Goal: Transaction & Acquisition: Purchase product/service

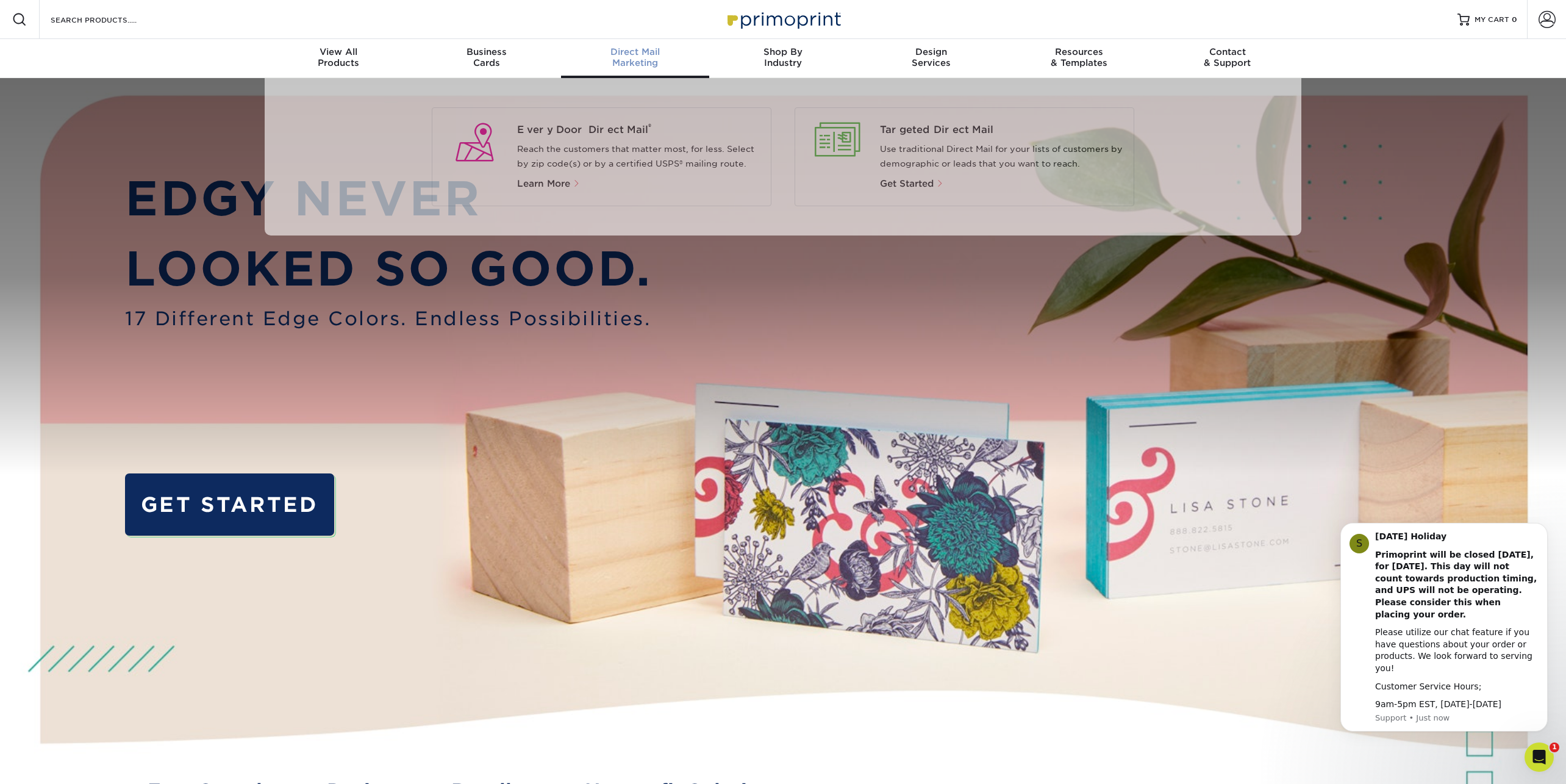
click at [648, 52] on span "Direct Mail" at bounding box center [635, 52] width 149 height 11
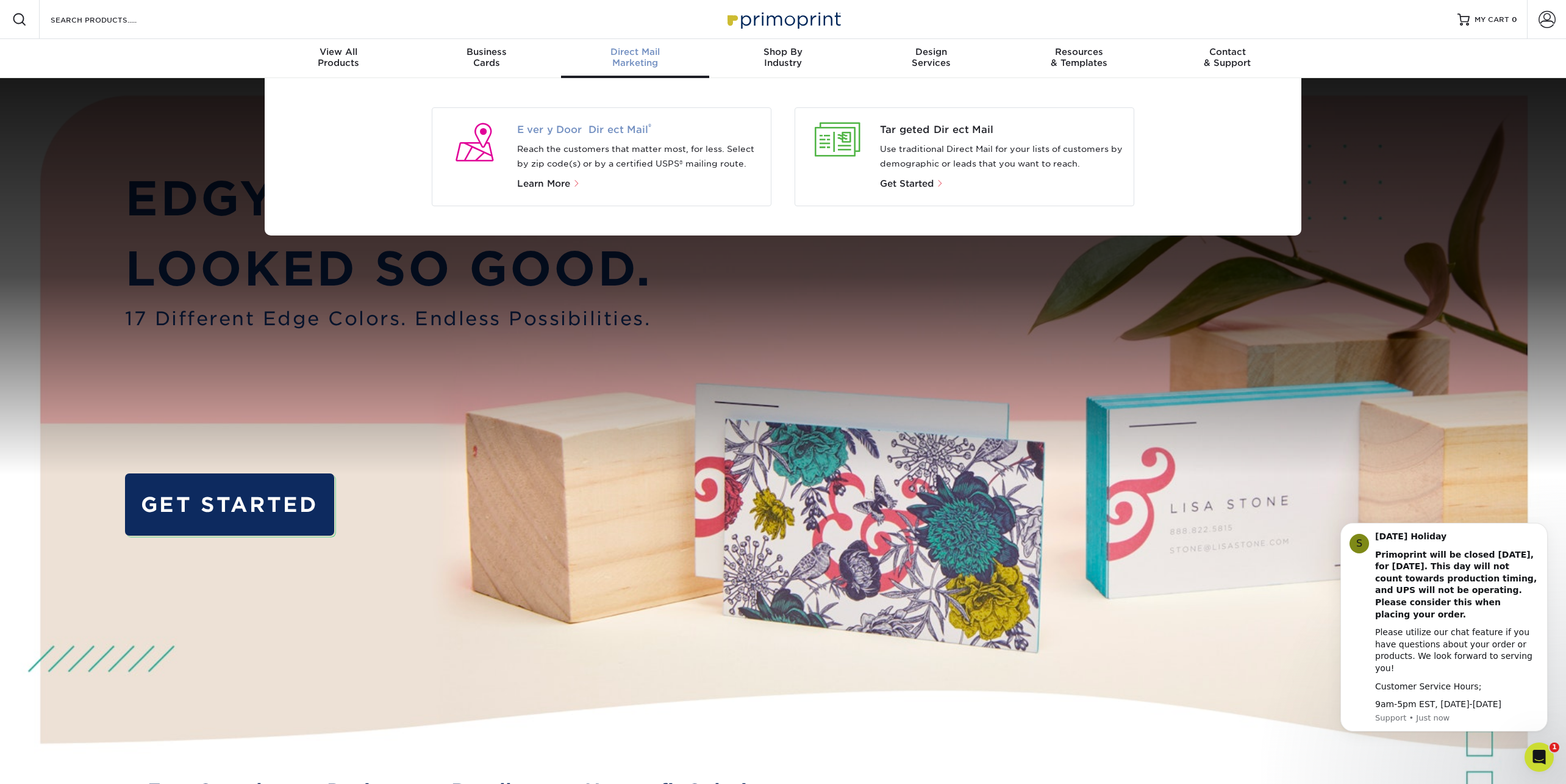
click at [554, 129] on span "Every Door Direct Mail ®" at bounding box center [640, 129] width 245 height 14
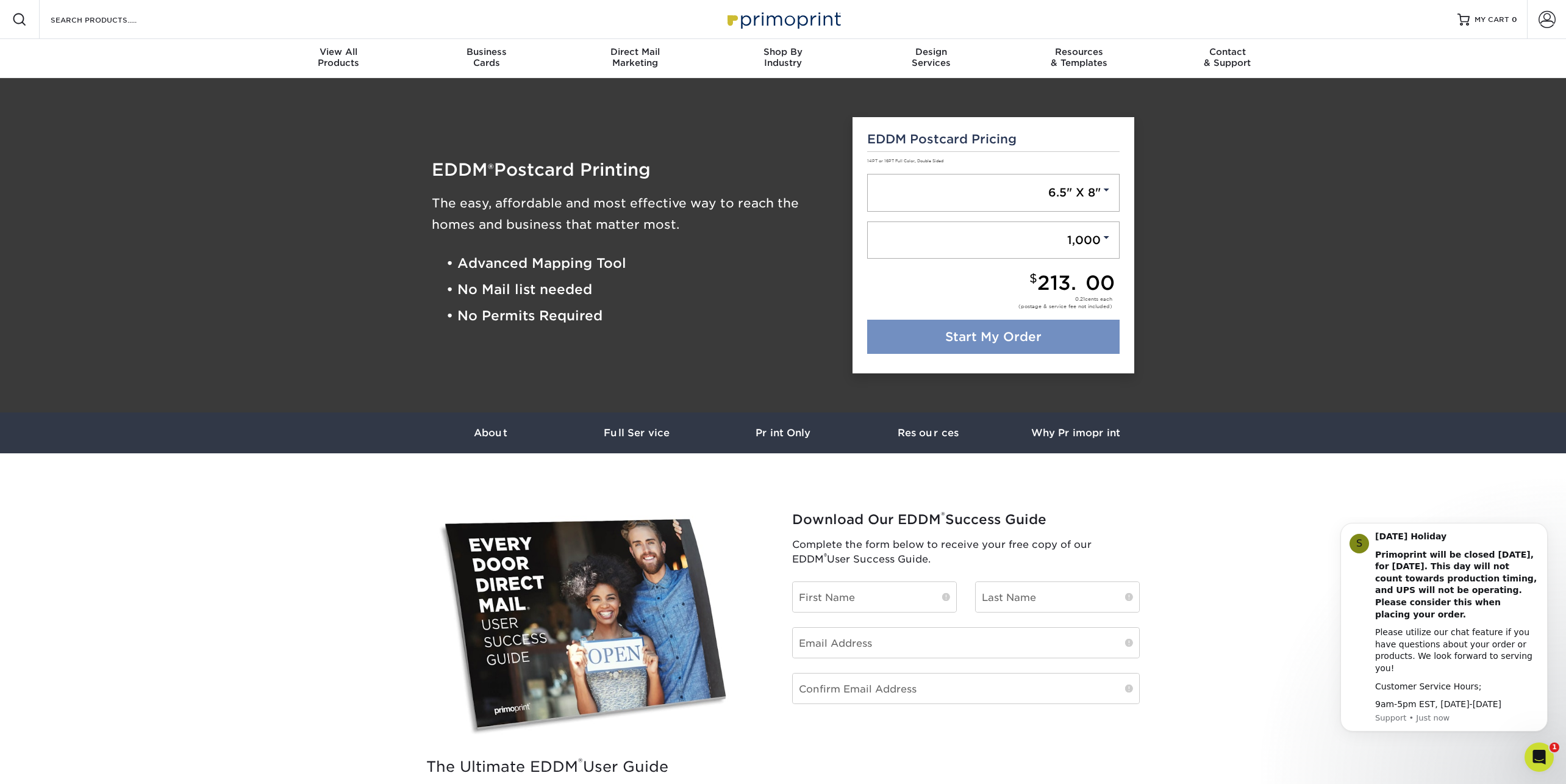
click at [1031, 331] on link "Start My Order" at bounding box center [994, 337] width 253 height 34
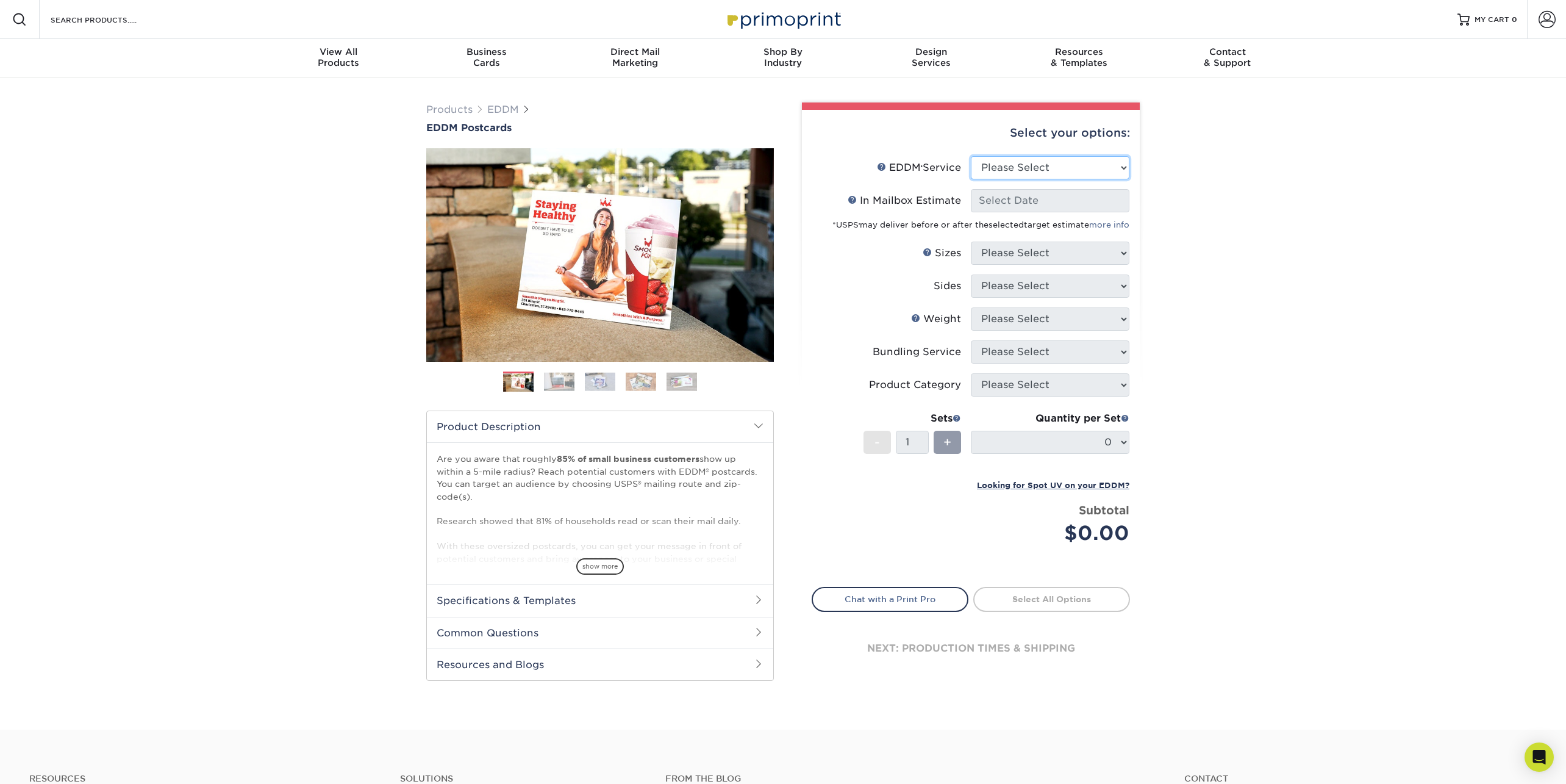
click at [1045, 162] on select "Please Select Full Service Print Only" at bounding box center [1050, 168] width 159 height 23
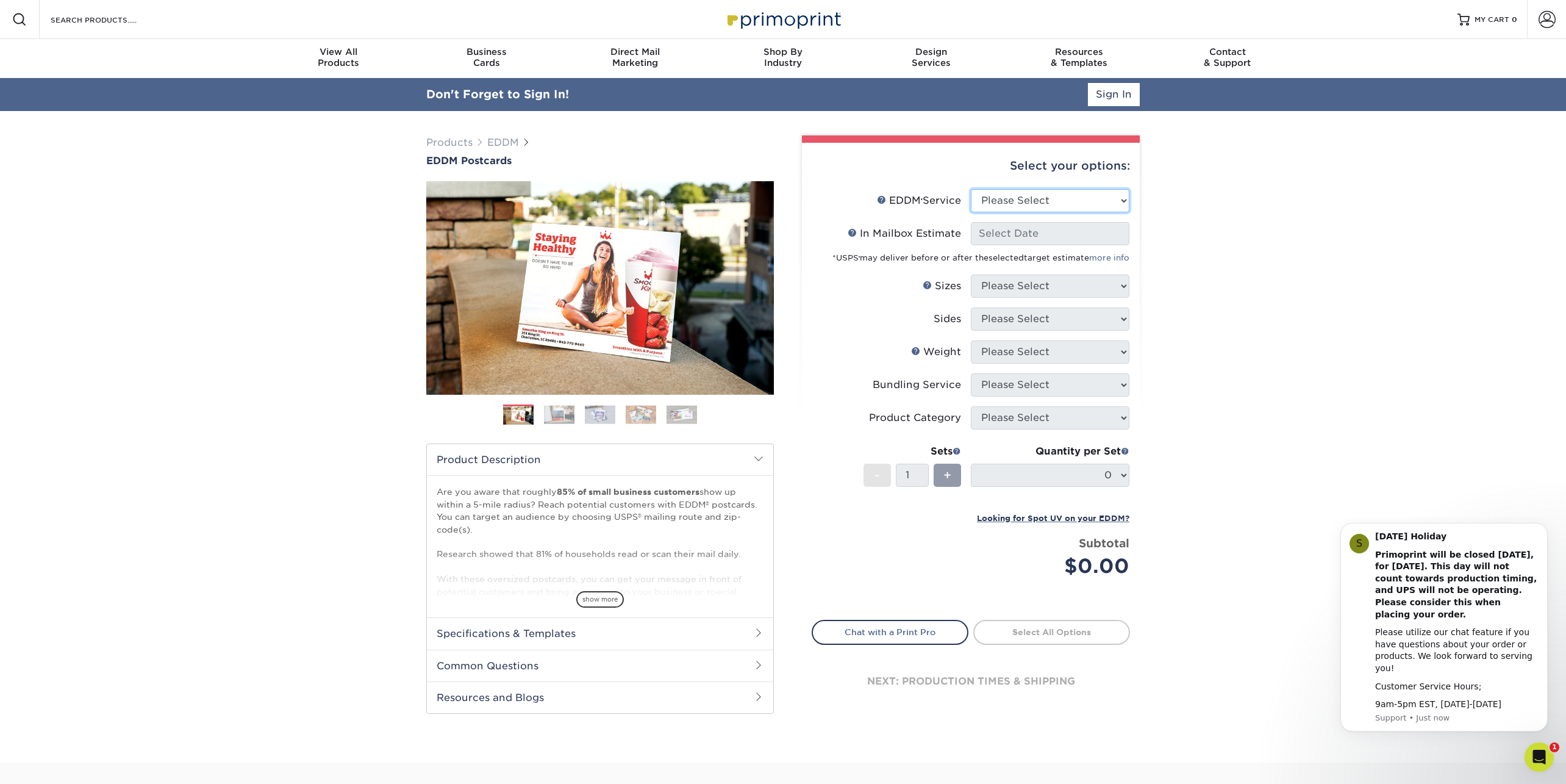
select select "full_service"
click at [971, 189] on select "Please Select Full Service Print Only" at bounding box center [1050, 201] width 159 height 23
select select "-1"
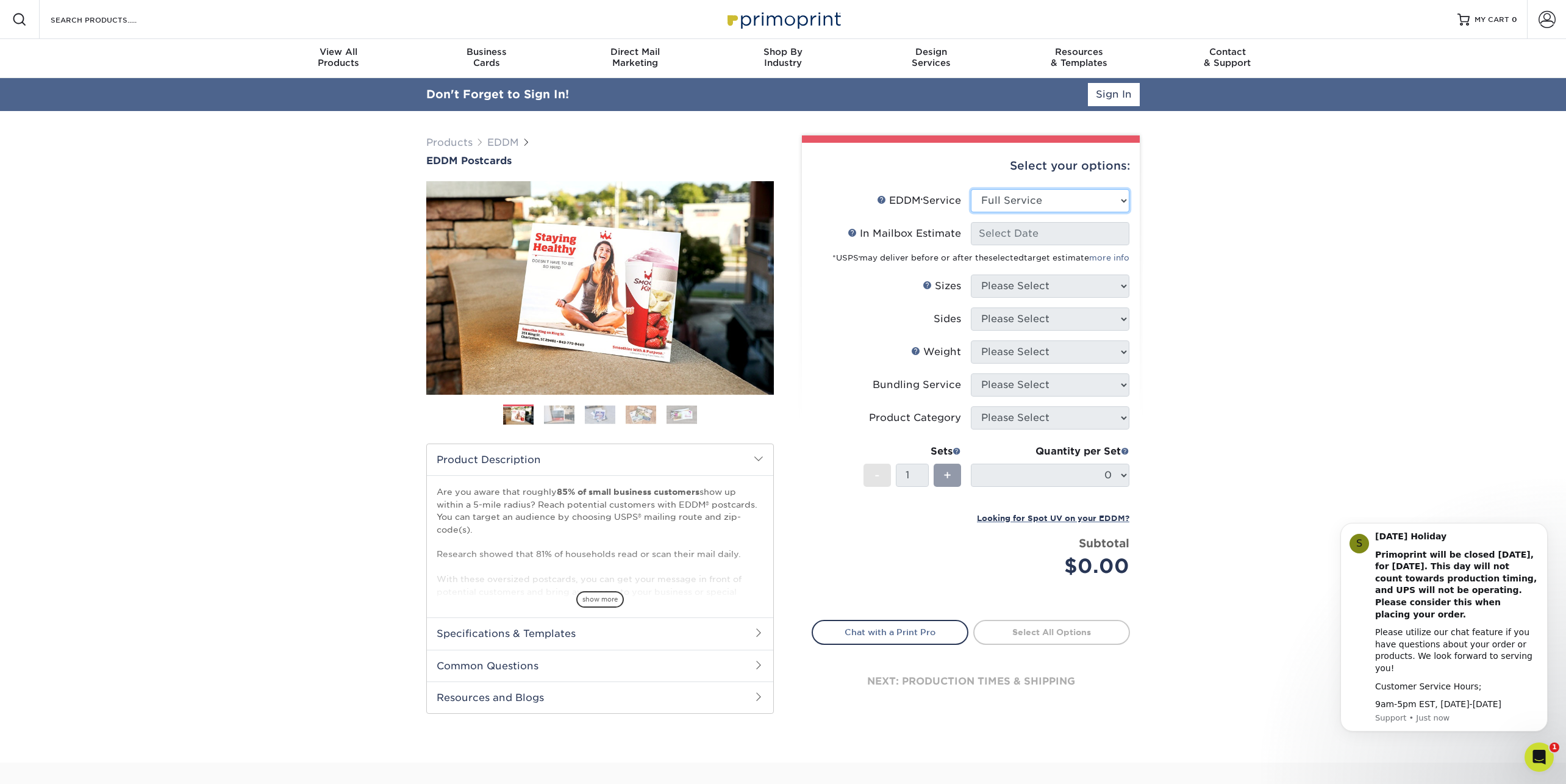
select select "-1"
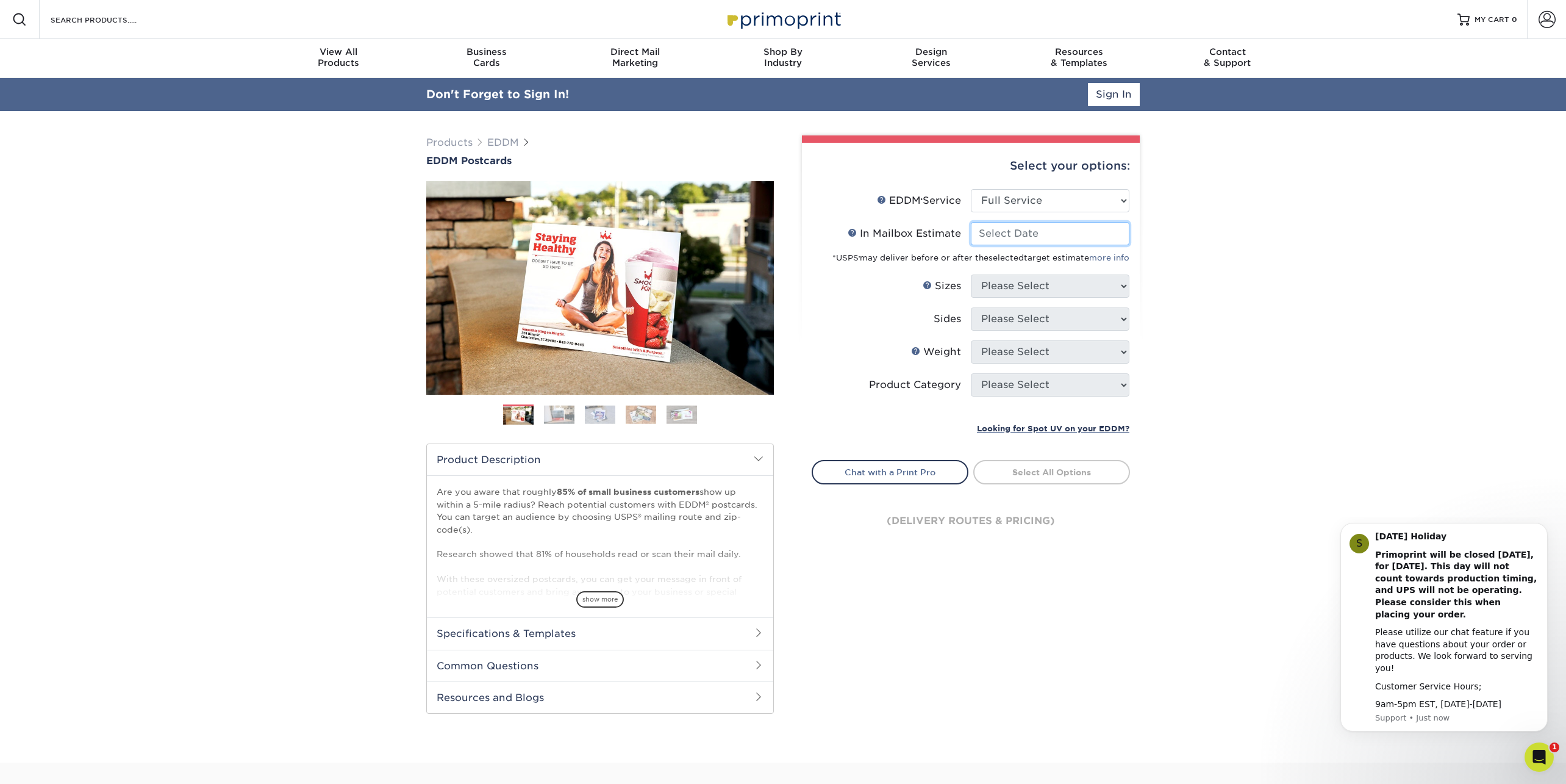
click at [1024, 231] on input "In Mailbox Estimate Help In Mailbox Estimate" at bounding box center [1050, 234] width 159 height 23
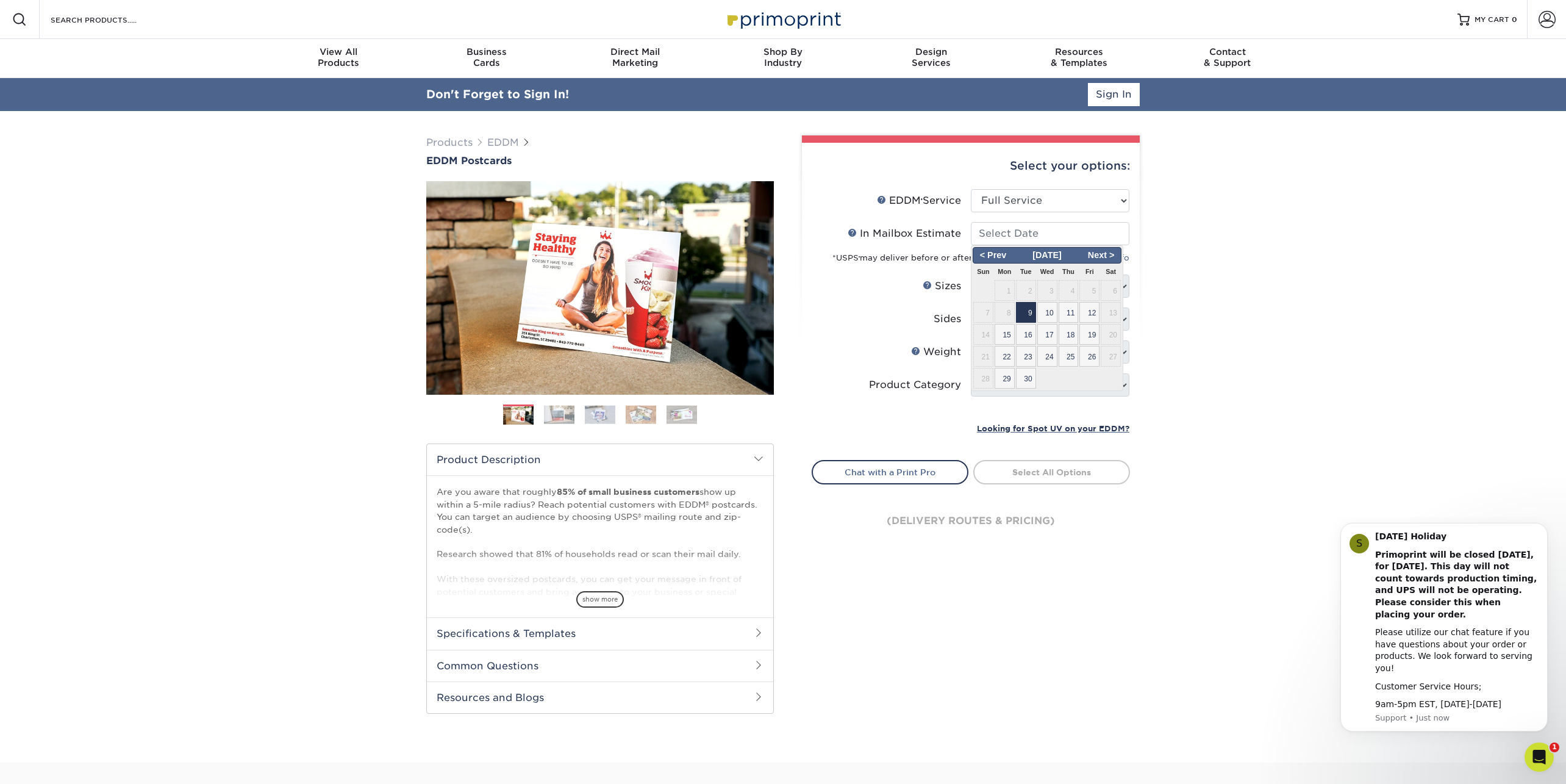
click at [1030, 315] on span "9" at bounding box center [1025, 312] width 20 height 21
type input "2025-09-09"
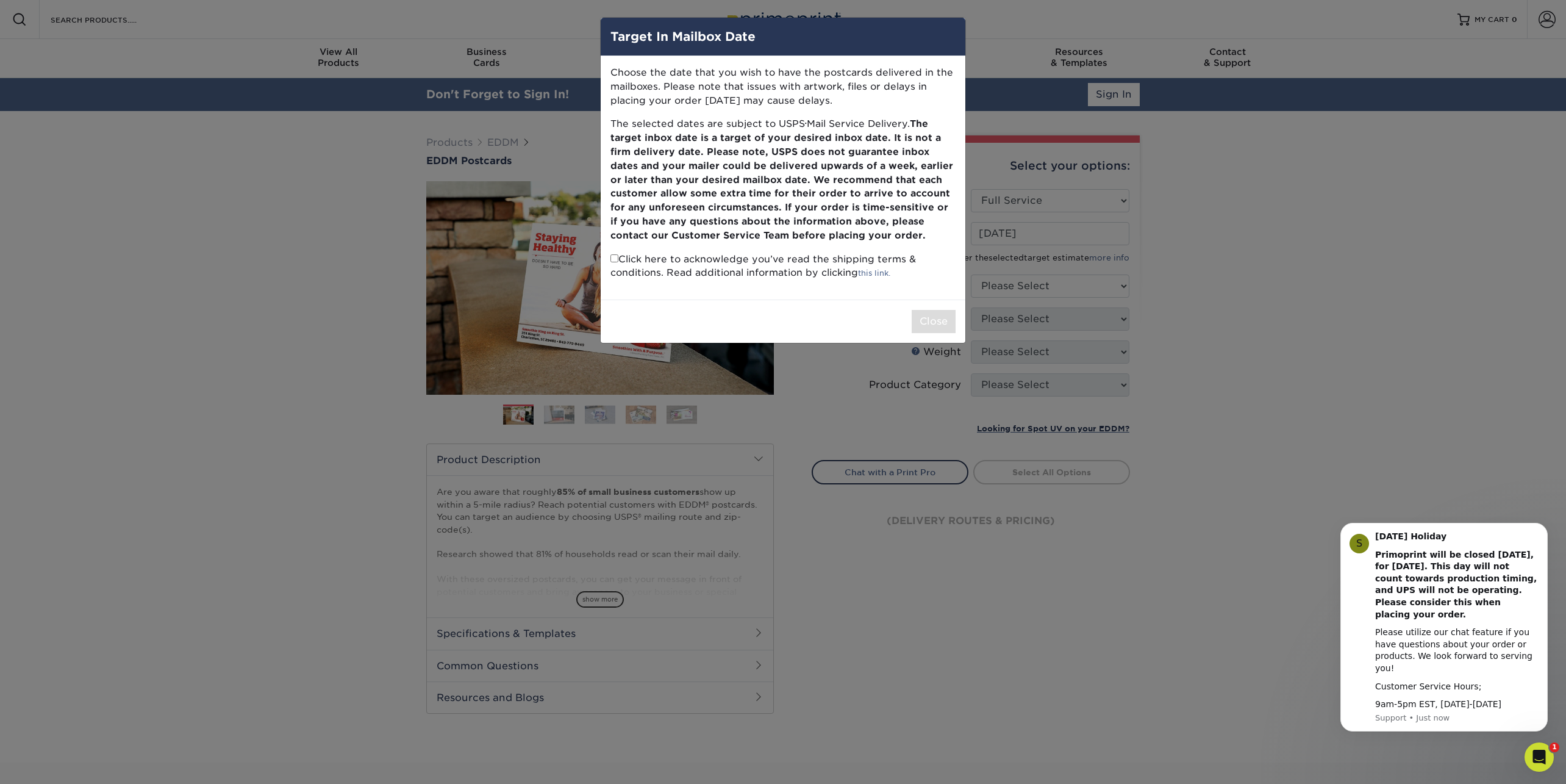
click at [617, 256] on input "checkbox" at bounding box center [615, 259] width 8 height 8
checkbox input "true"
click at [939, 317] on button "Close" at bounding box center [934, 322] width 44 height 23
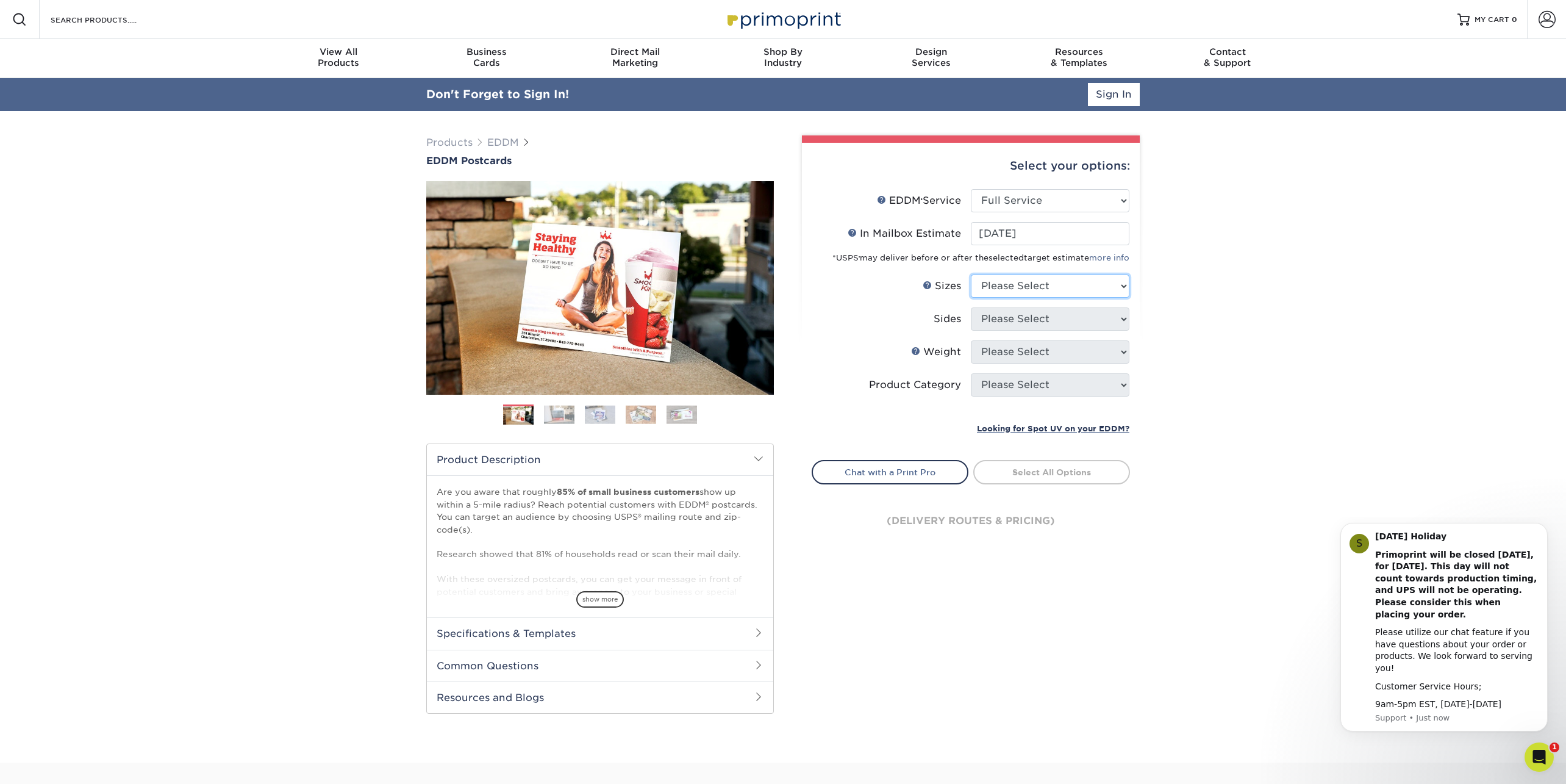
click at [1030, 288] on select "Please Select 4.5" x 12" 6" x 12" 6.5" x 8" 6.5" x 9" 6.5" x 12" 7" x 8.5" 8" x…" at bounding box center [1050, 286] width 159 height 23
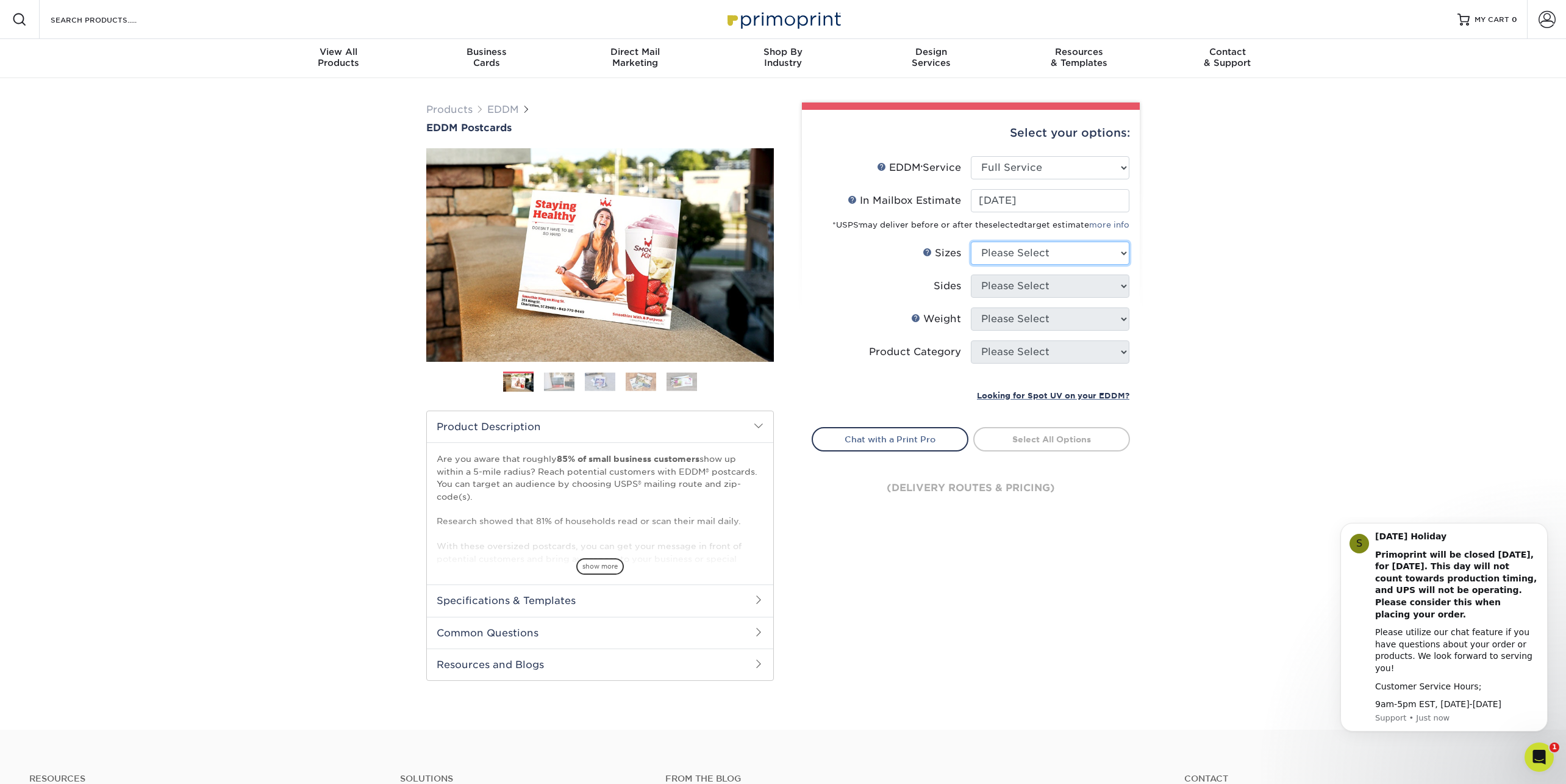
select select "6.50x9.00"
click at [971, 241] on select "Please Select 4.5" x 12" 6" x 12" 6.5" x 8" 6.5" x 9" 6.5" x 12" 7" x 8.5" 8" x…" at bounding box center [1050, 253] width 159 height 23
click at [1016, 292] on select "Please Select Print Both Sides Print Front Only" at bounding box center [1050, 286] width 159 height 23
select select "13abbda7-1d64-4f25-8bb2-c179b224825d"
click at [971, 274] on select "Please Select Print Both Sides Print Front Only" at bounding box center [1050, 286] width 159 height 23
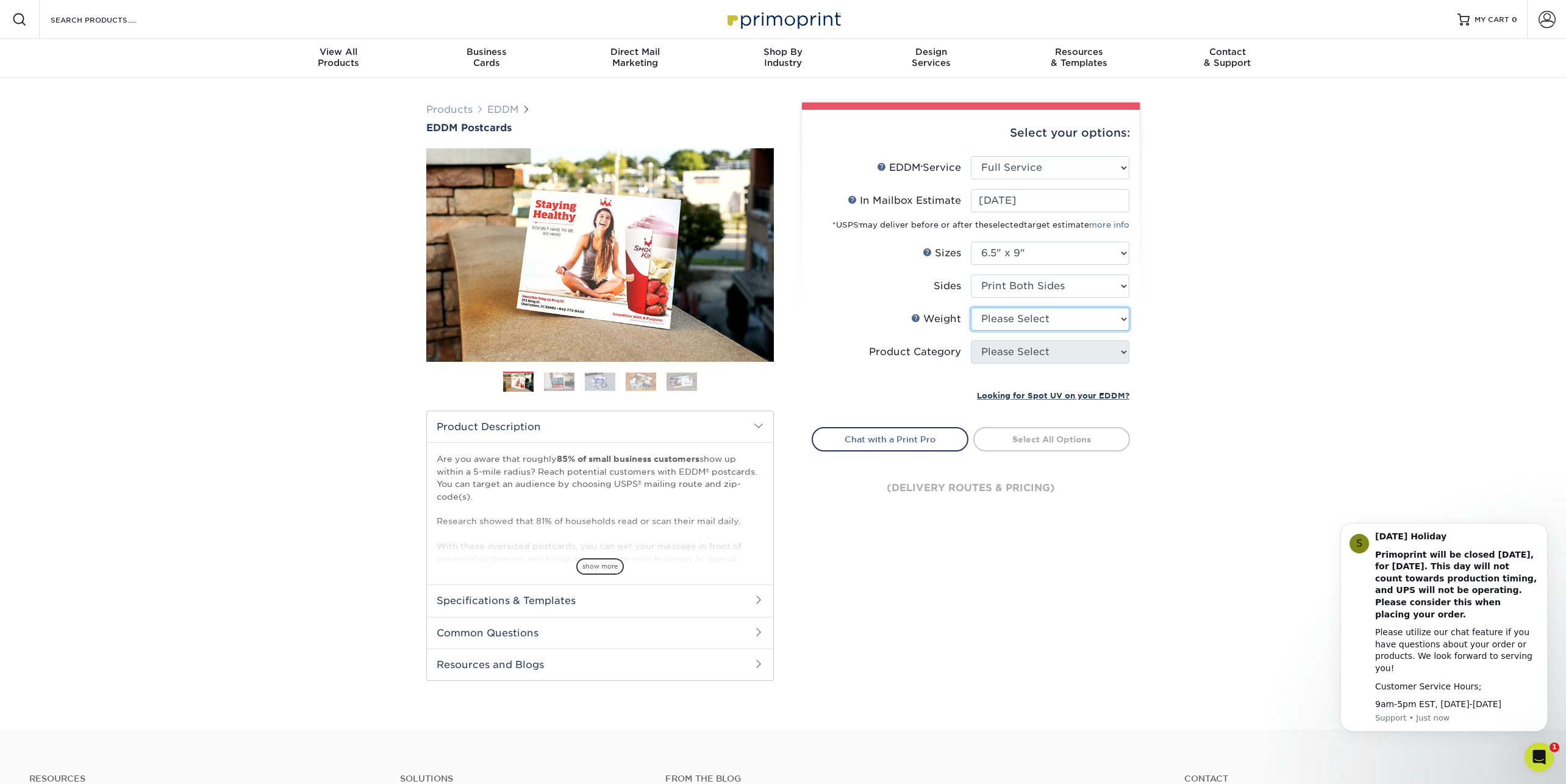
click at [1011, 319] on select "Please Select 16PT 14PT" at bounding box center [1050, 319] width 159 height 23
select select "16PT"
click at [971, 307] on select "Please Select 16PT 14PT" at bounding box center [1050, 319] width 159 height 23
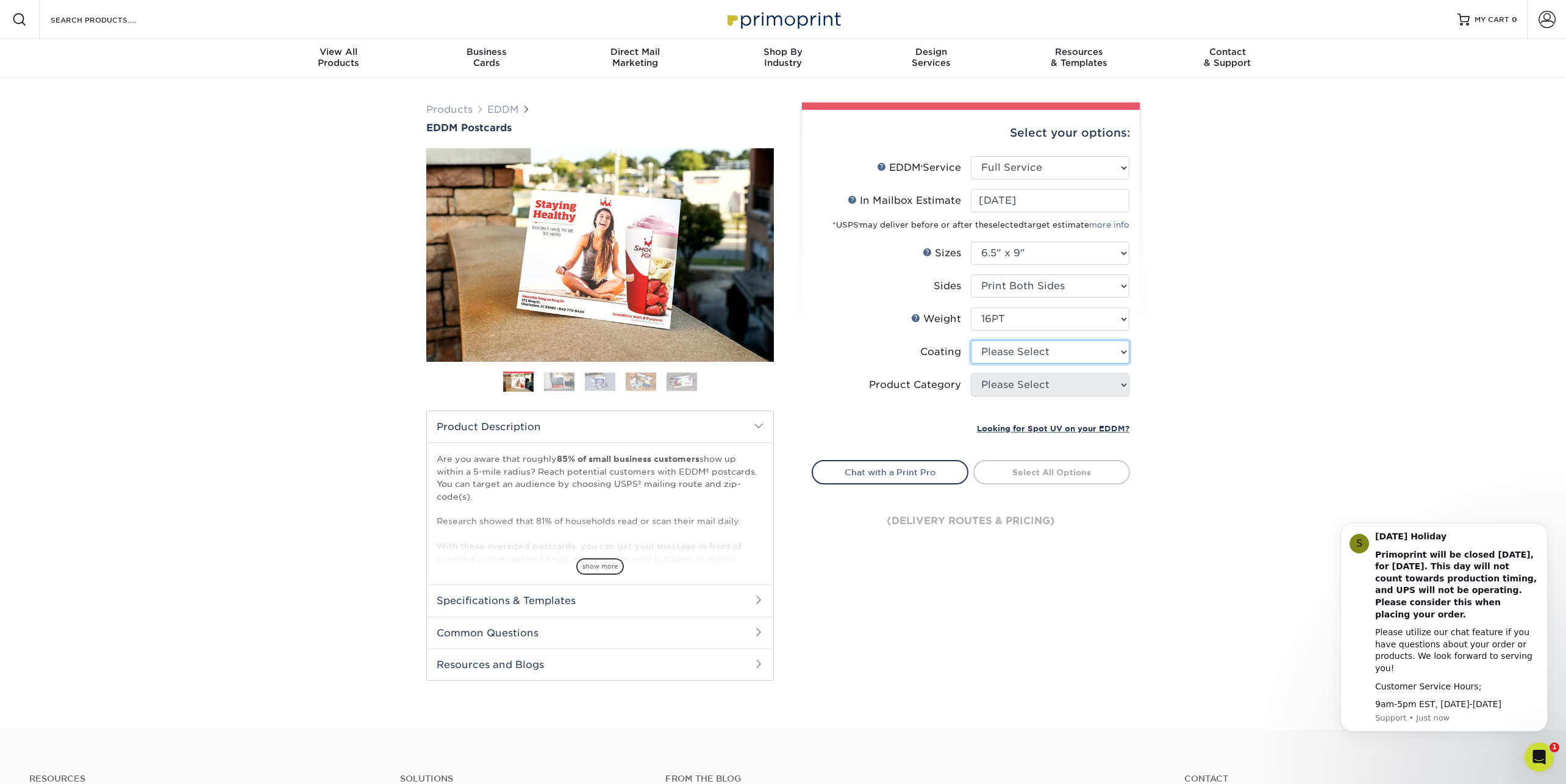
click at [1005, 354] on select at bounding box center [1050, 352] width 159 height 23
select select "121bb7b5-3b4d-429f-bd8d-bbf80e953313"
click at [971, 340] on select at bounding box center [1050, 352] width 159 height 23
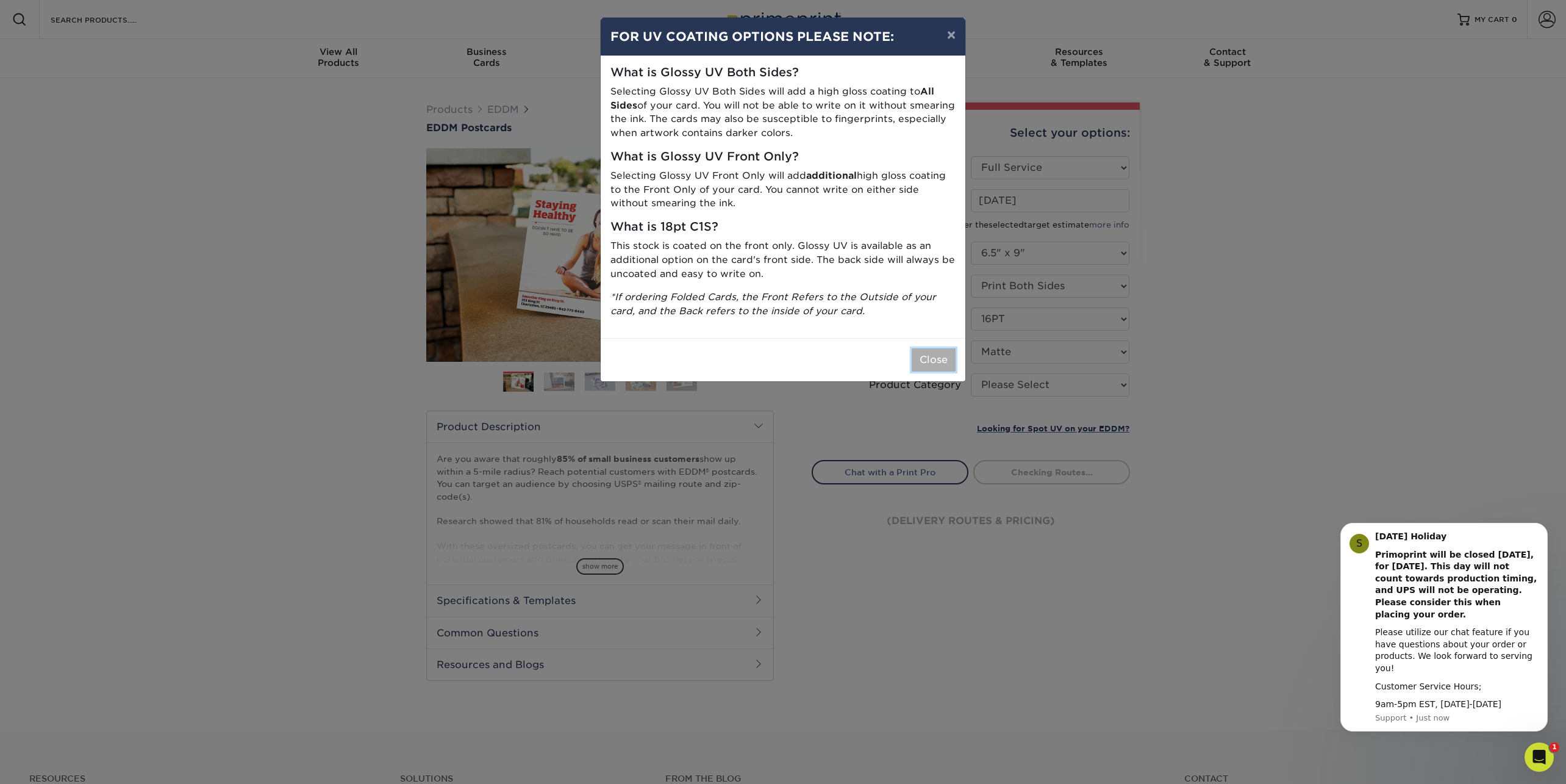
click at [947, 366] on button "Close" at bounding box center [934, 360] width 44 height 23
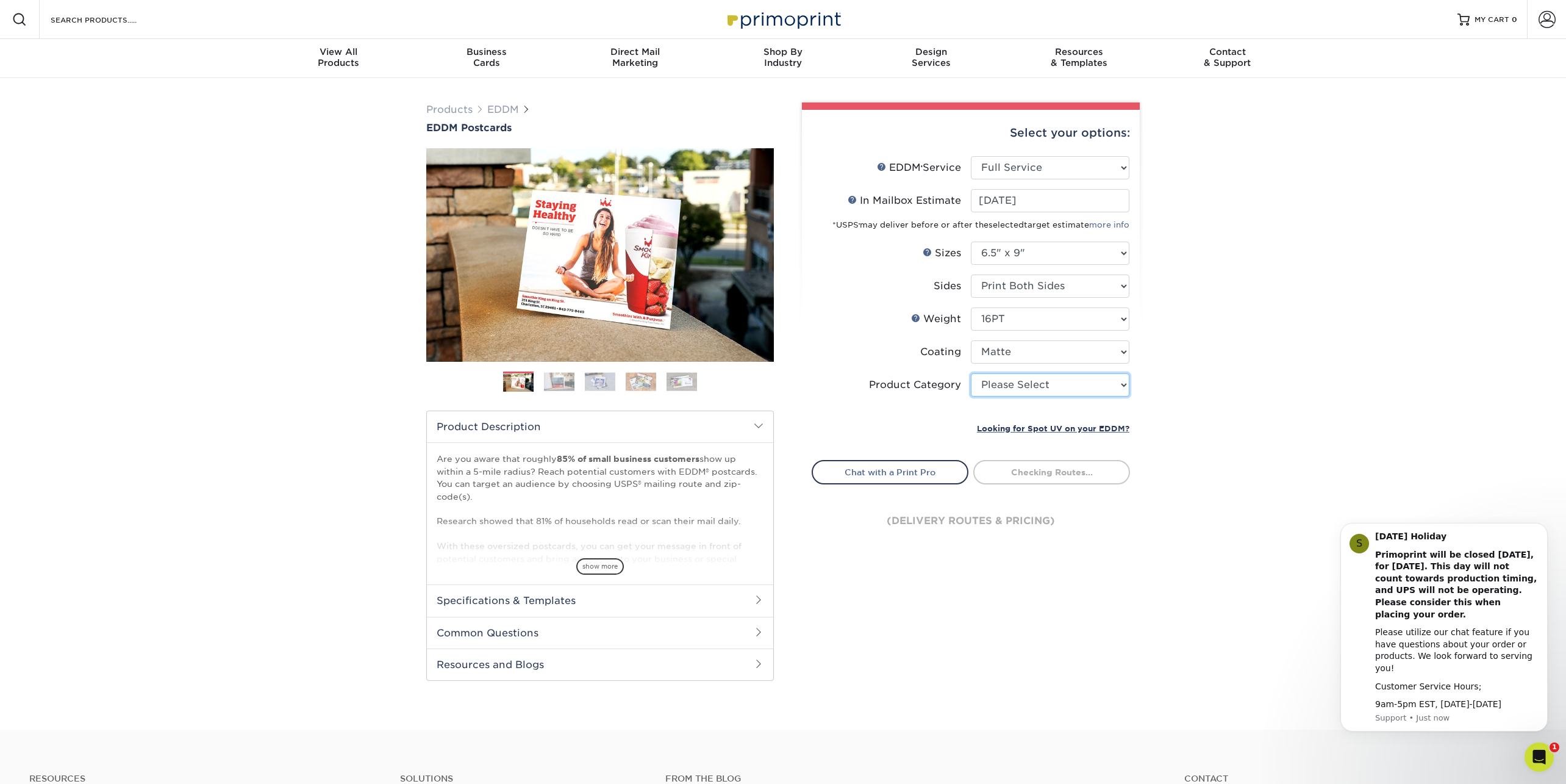
click at [1021, 389] on select "Please Select Postcards" at bounding box center [1050, 385] width 159 height 23
select select "9b7272e0-d6c8-4c3c-8e97-d3a1bcdab858"
click at [971, 373] on select "Please Select Postcards" at bounding box center [1050, 385] width 159 height 23
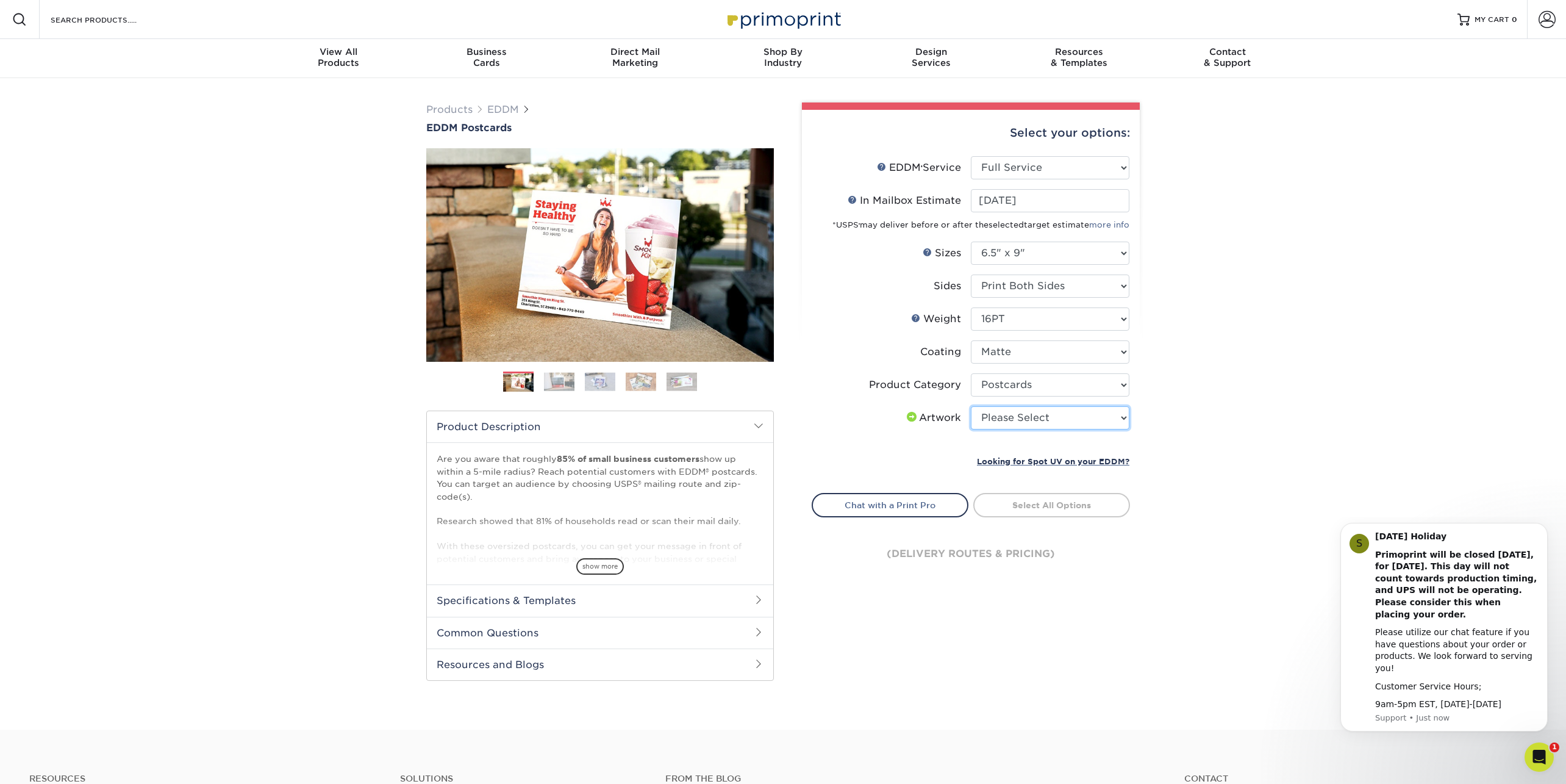
click at [1010, 422] on select "Please Select I will upload files I need a design - $150" at bounding box center [1050, 418] width 159 height 23
select select "upload"
click at [971, 406] on select "Please Select I will upload files I need a design - $150" at bounding box center [1050, 418] width 159 height 23
click at [210, 231] on div "Products EDDM EDDM Postcards Previous Next" at bounding box center [783, 404] width 1566 height 651
click at [1036, 507] on link "Select Routes" at bounding box center [1052, 504] width 157 height 22
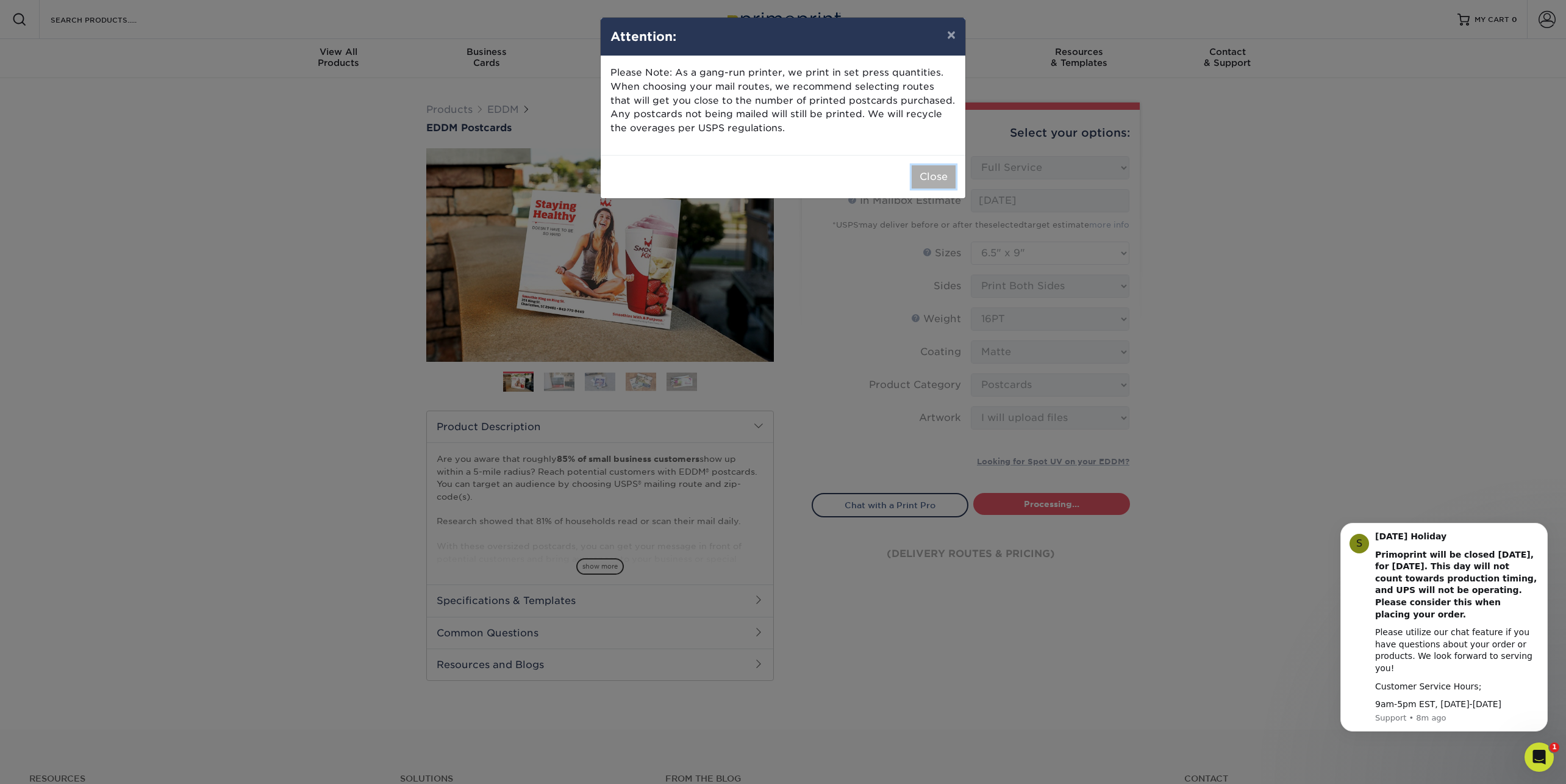
click at [936, 182] on button "Close" at bounding box center [934, 177] width 44 height 23
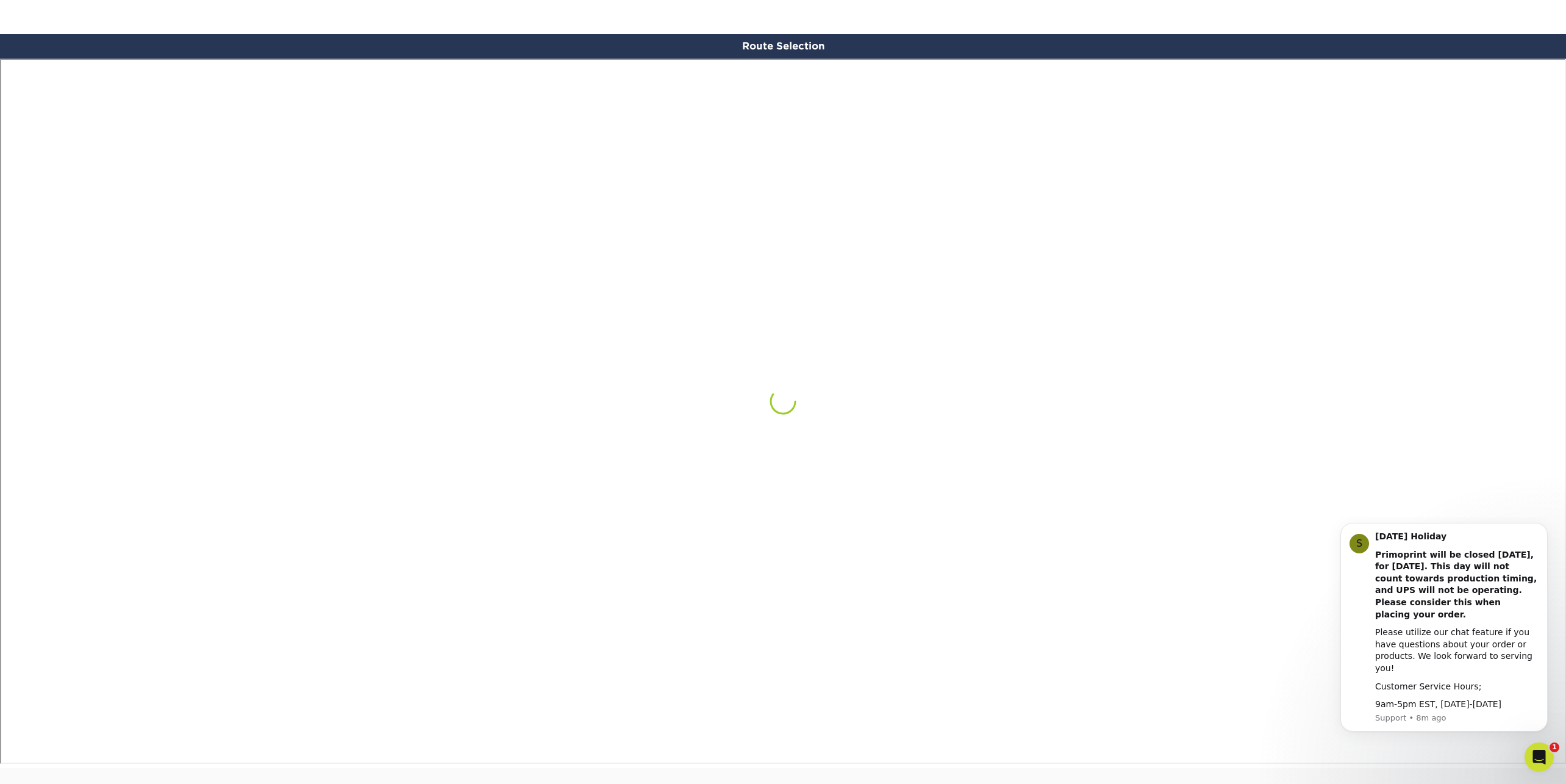
scroll to position [710, 0]
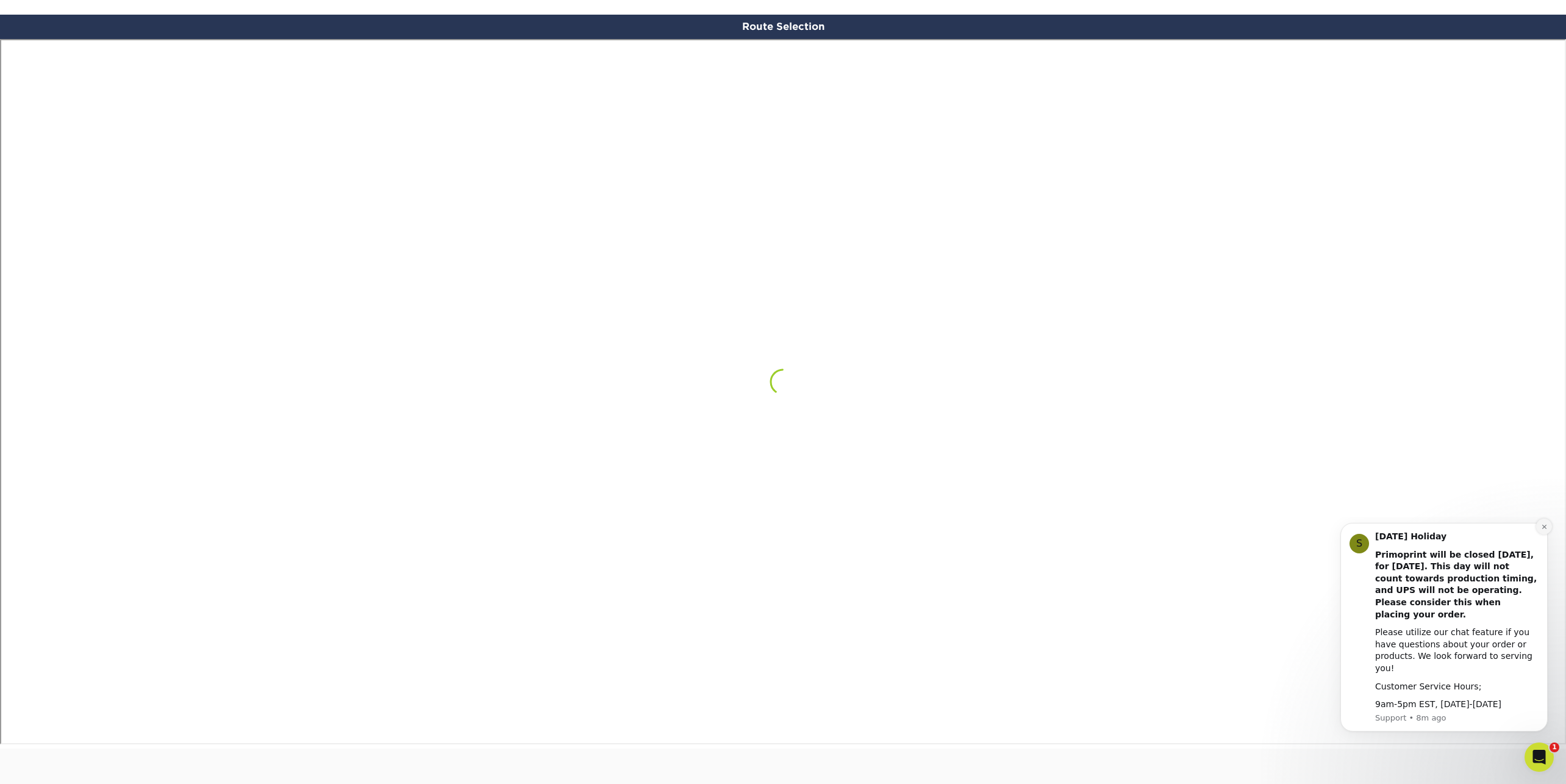
click at [1543, 530] on icon "Dismiss notification" at bounding box center [1545, 527] width 7 height 7
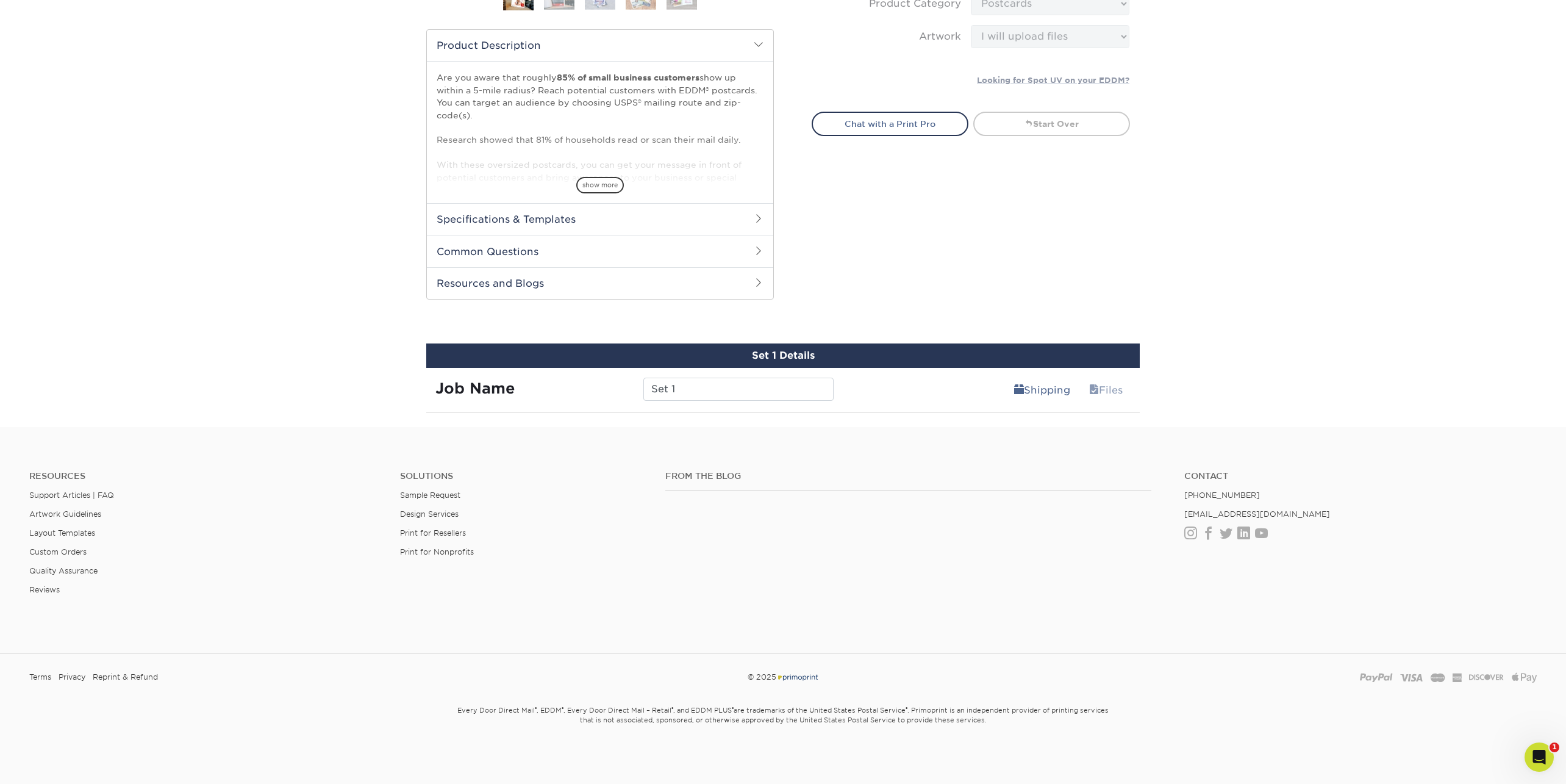
scroll to position [379, 0]
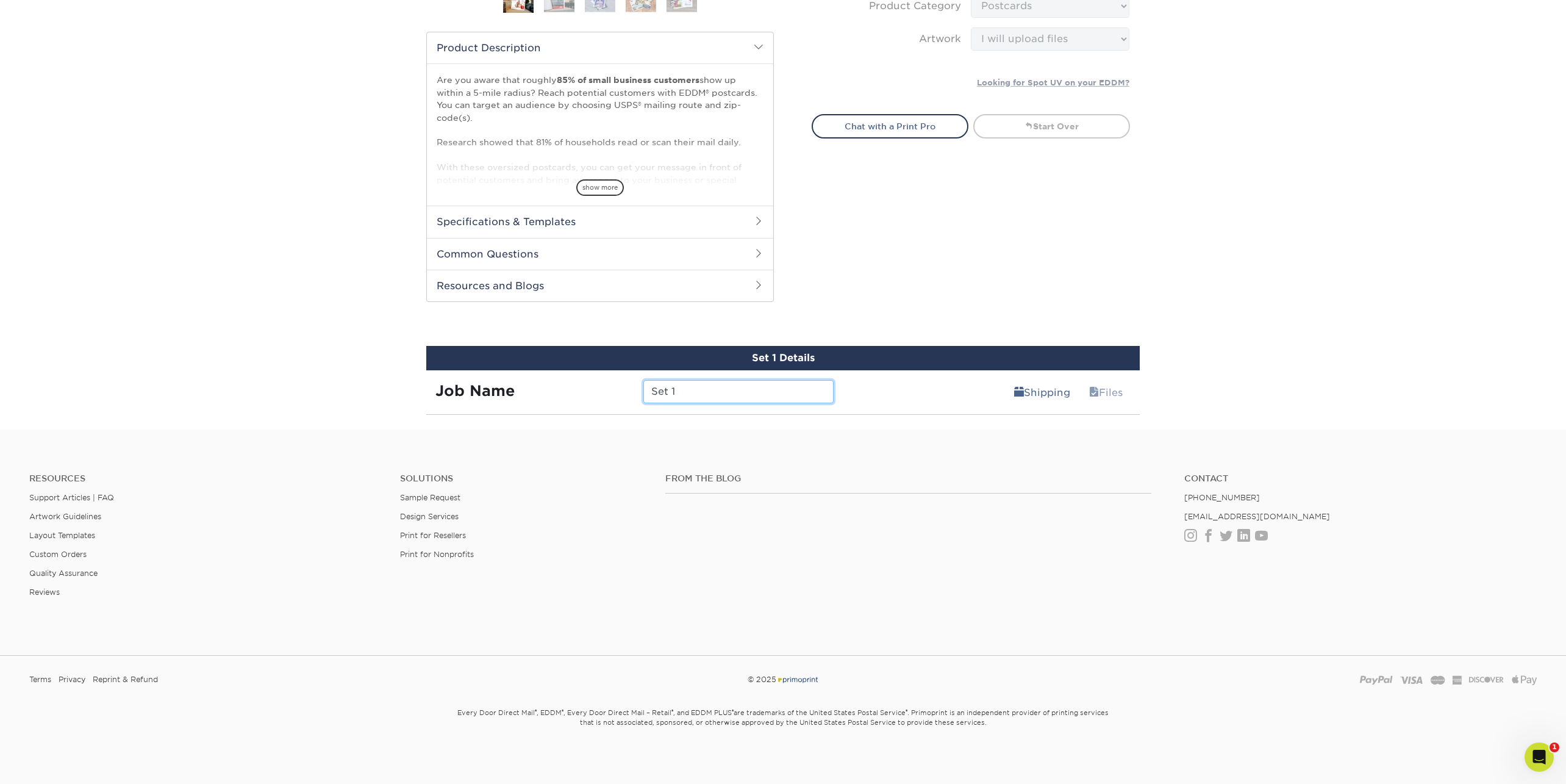
click at [793, 393] on input "Set 1" at bounding box center [739, 392] width 190 height 23
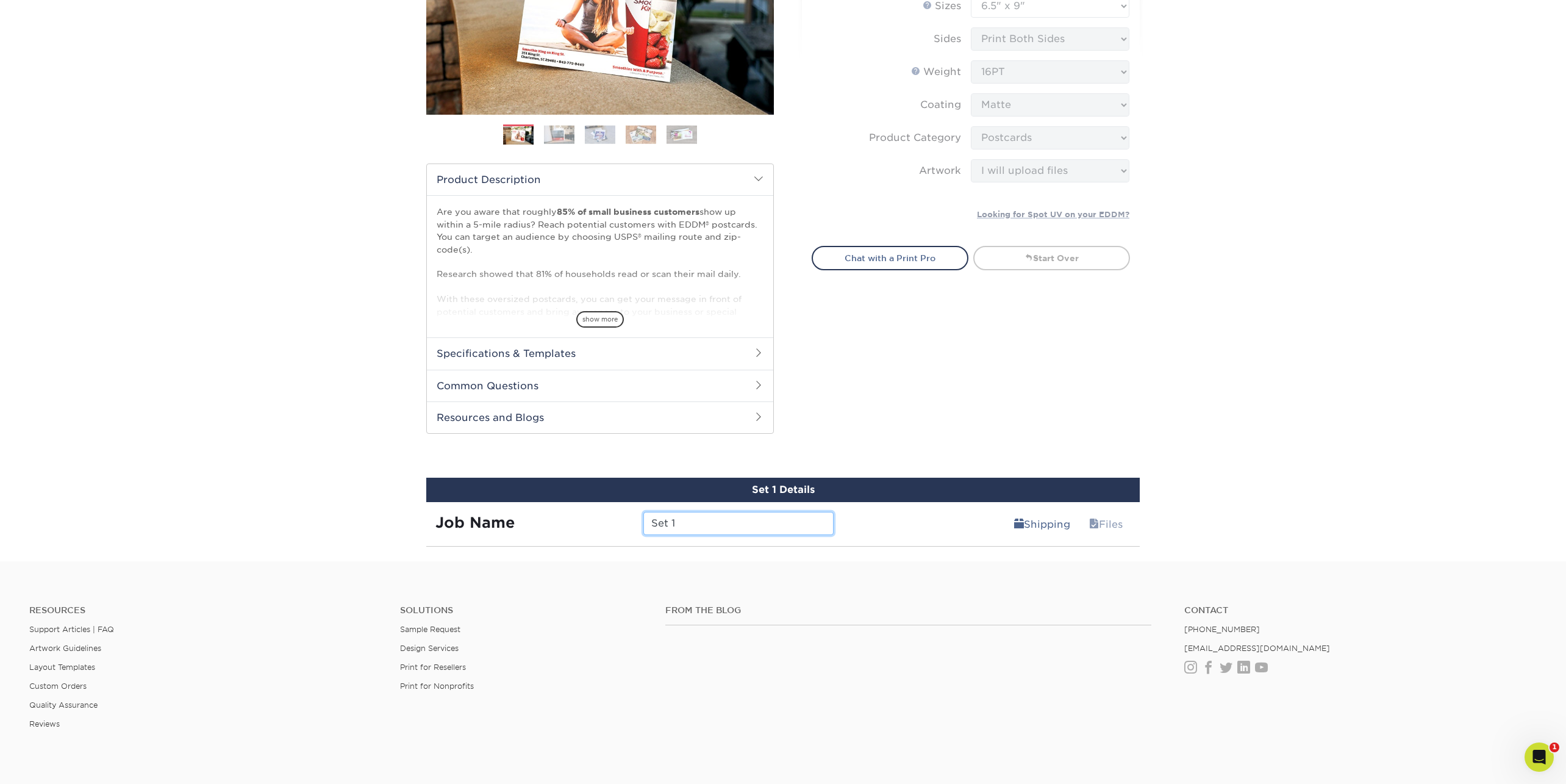
scroll to position [246, 0]
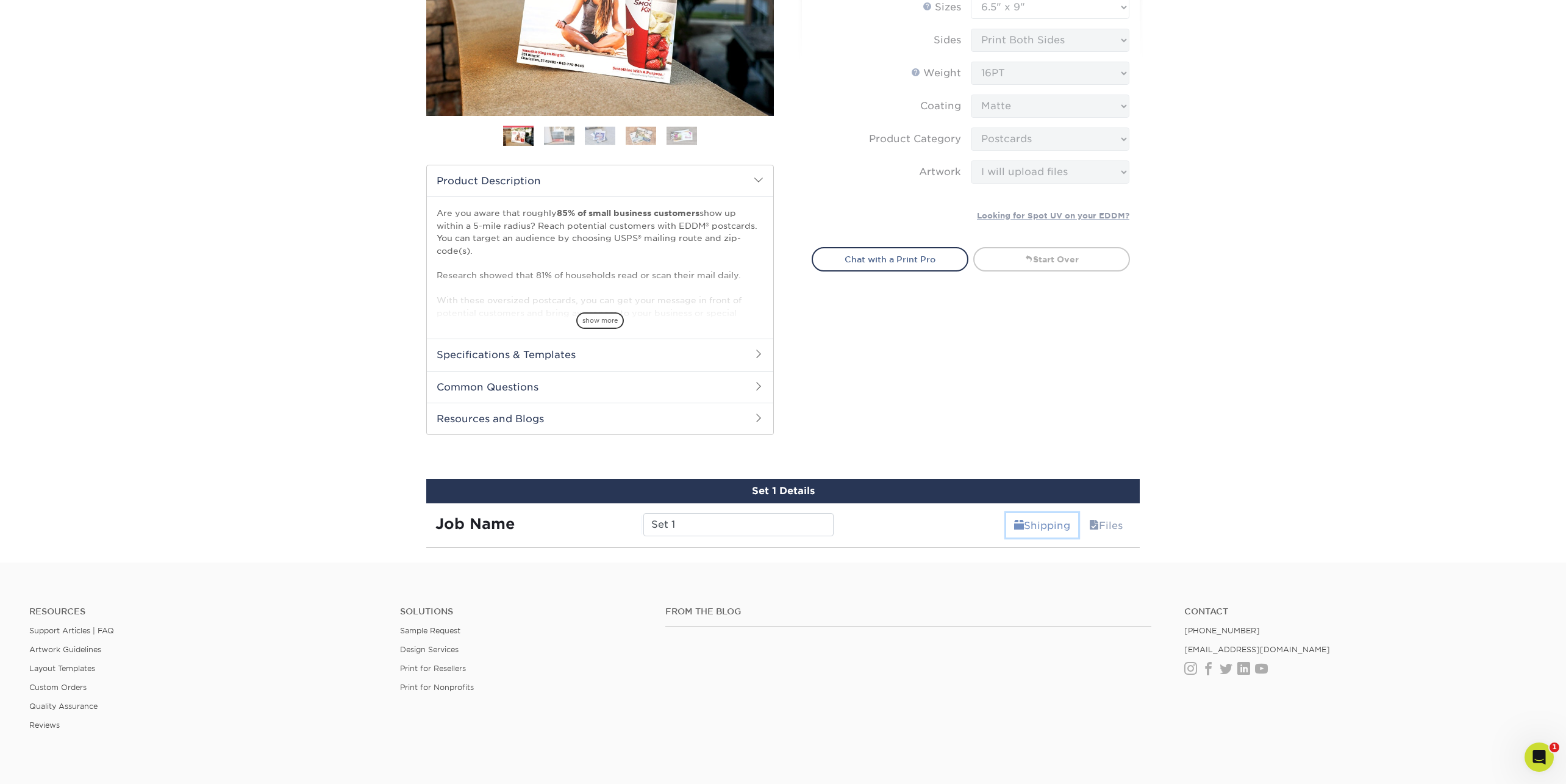
click at [1038, 522] on link "Shipping" at bounding box center [1042, 525] width 72 height 24
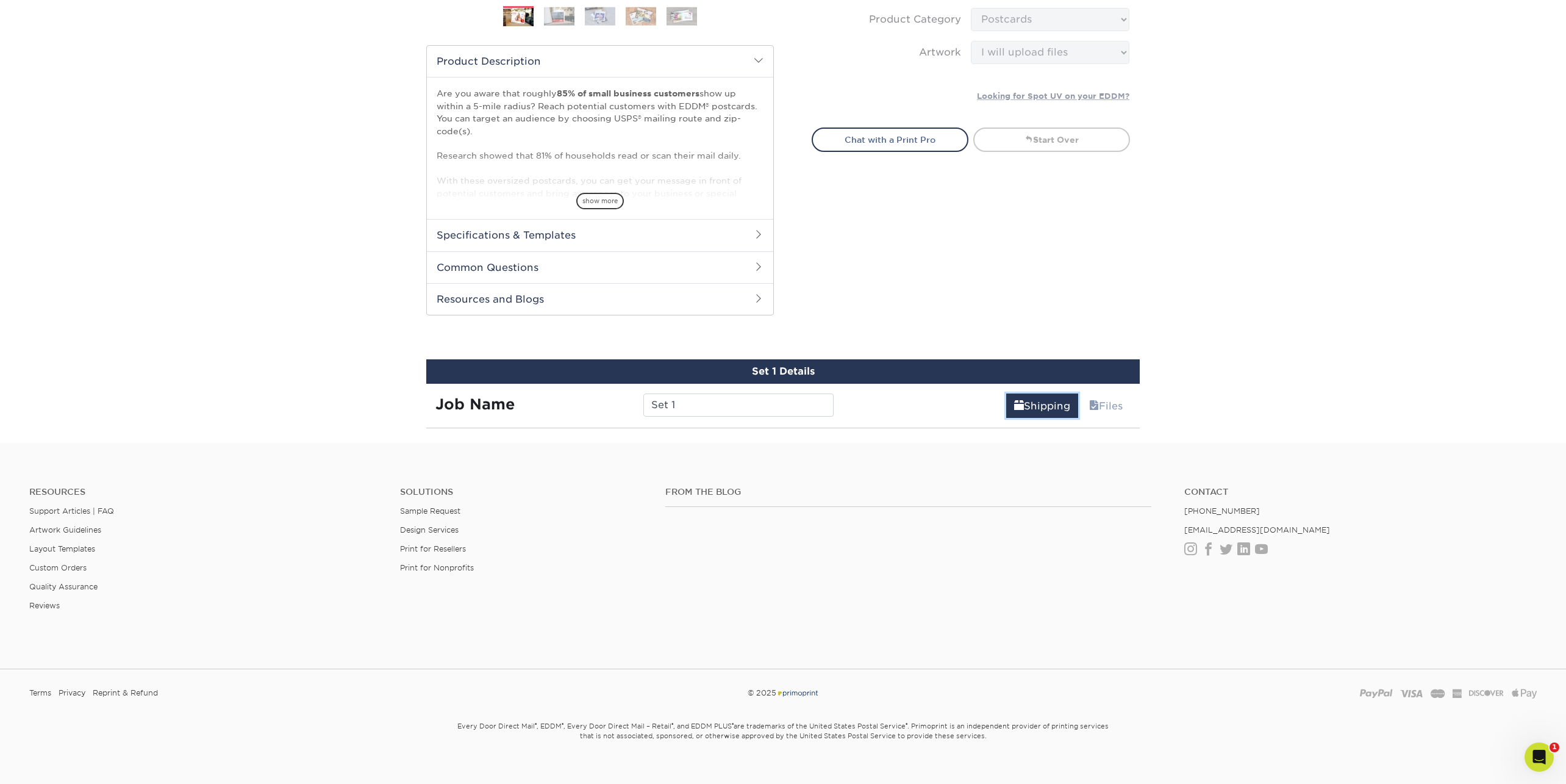
scroll to position [379, 0]
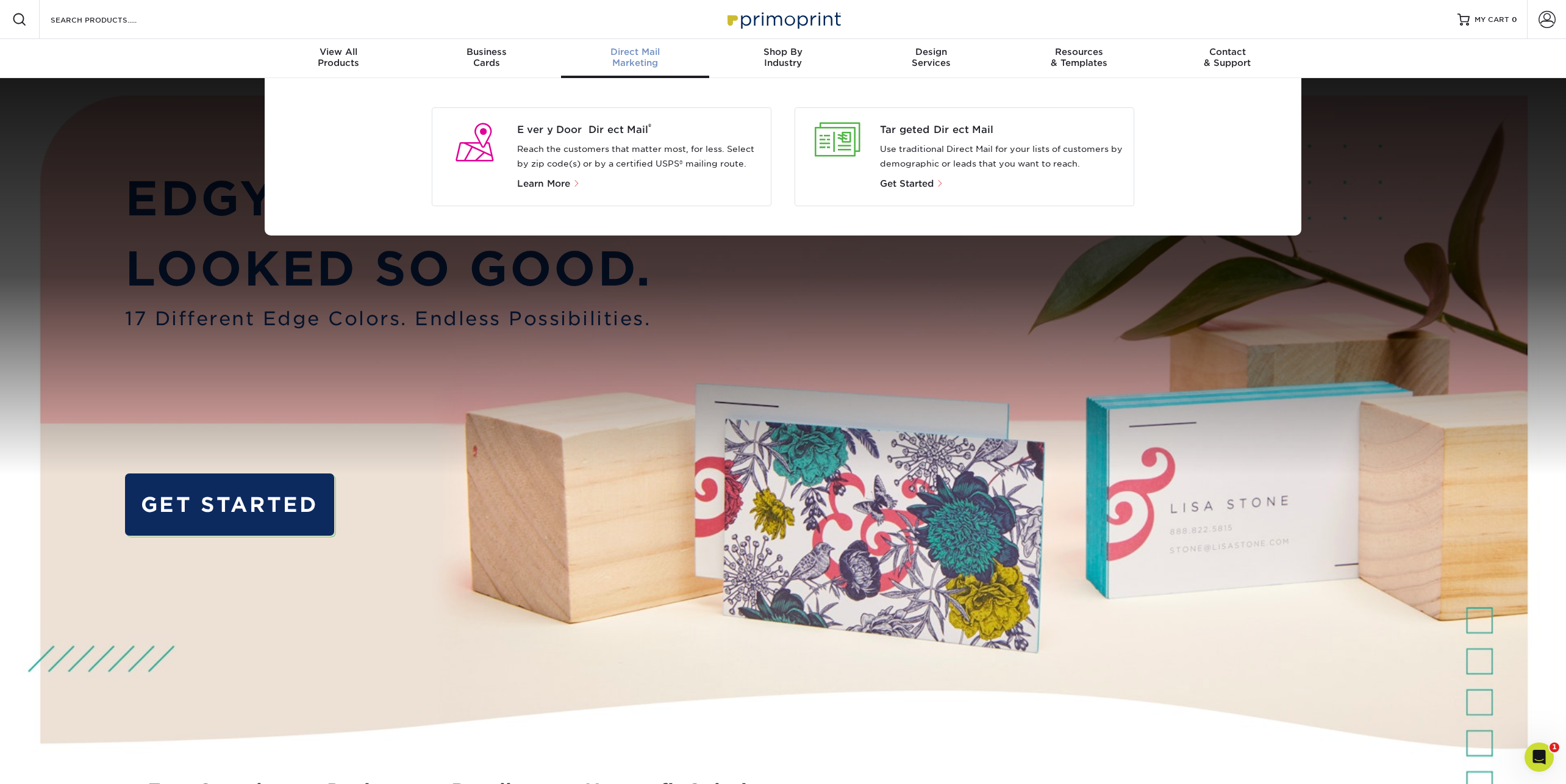
click at [565, 143] on p "Reach the customers that matter most, for less. Select by zip code(s) or by a c…" at bounding box center [640, 157] width 245 height 30
click at [561, 129] on span "Every Door Direct Mail ®" at bounding box center [640, 129] width 245 height 14
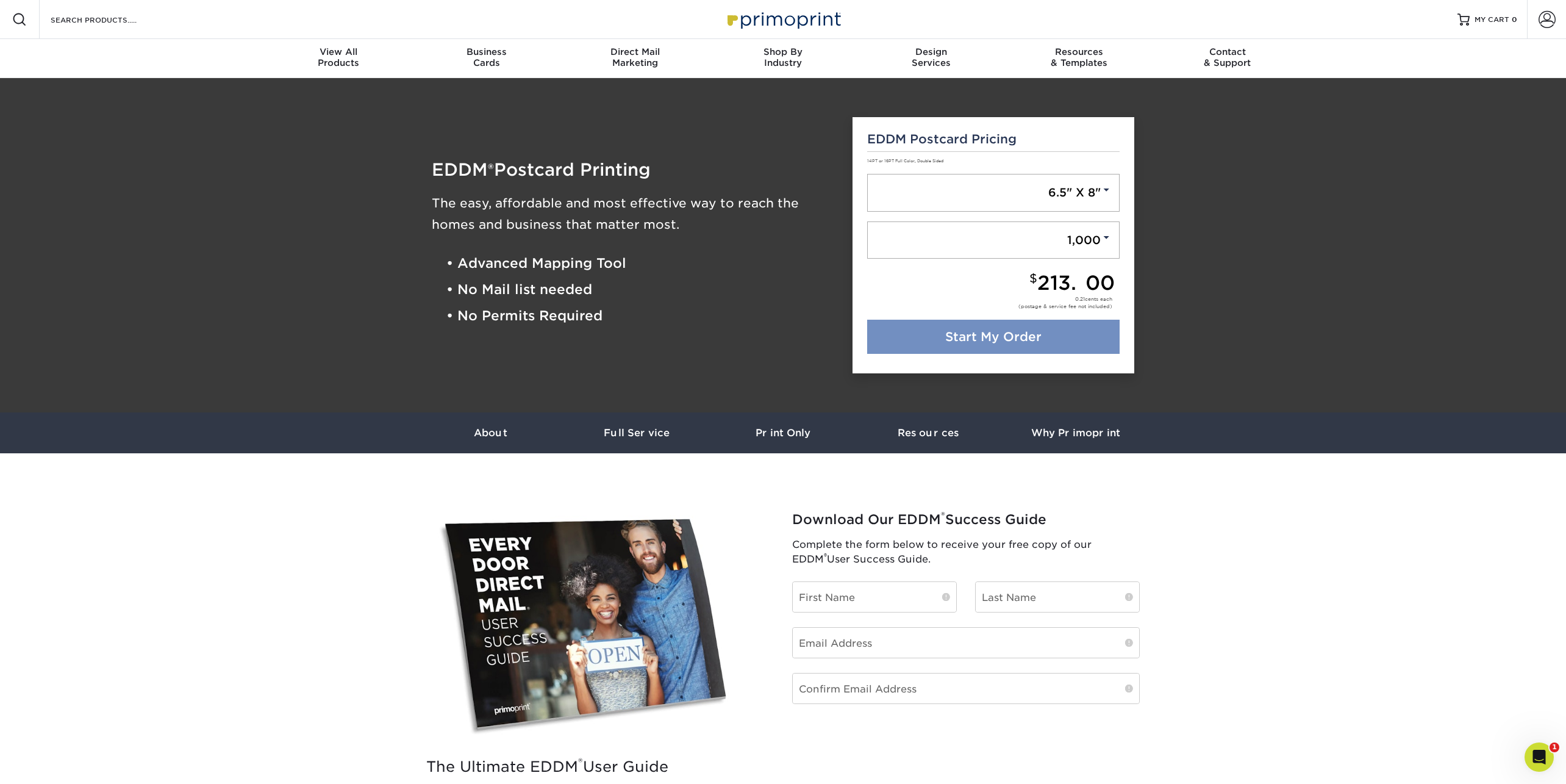
click at [955, 342] on link "Start My Order" at bounding box center [994, 337] width 253 height 34
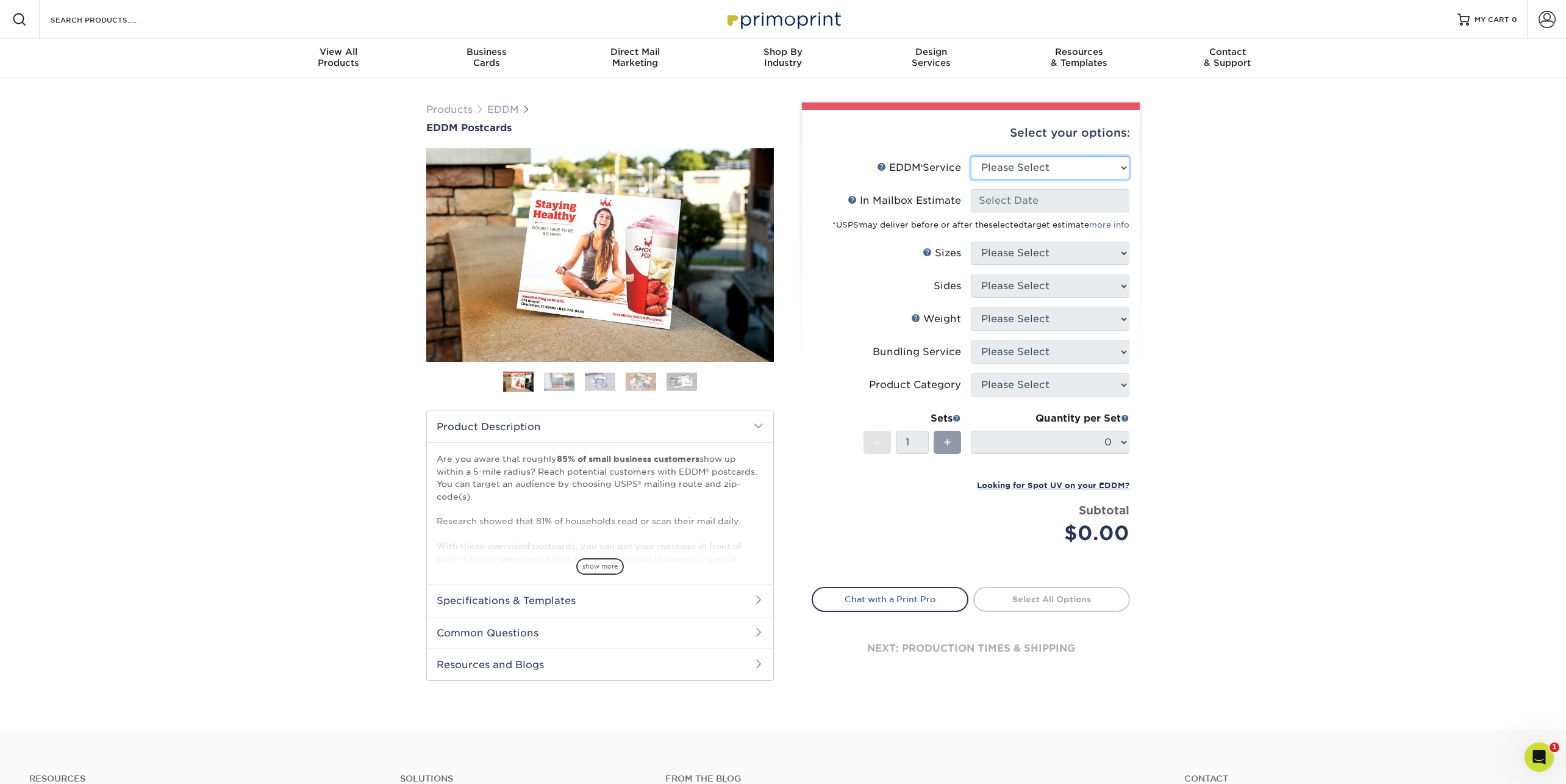
click at [1011, 159] on select "Please Select Full Service Print Only" at bounding box center [1050, 168] width 159 height 23
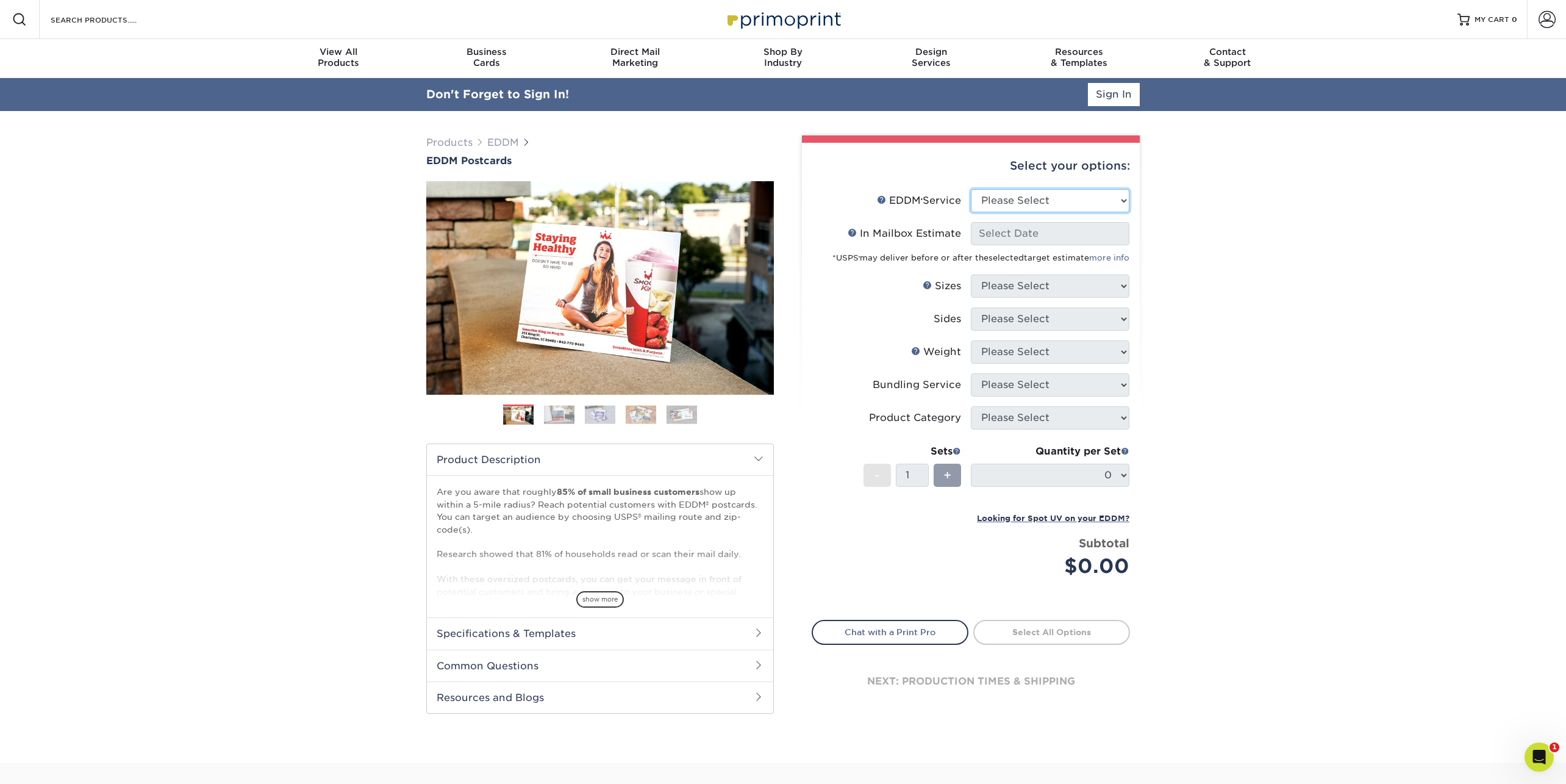
select select "full_service"
click at [971, 189] on select "Please Select Full Service Print Only" at bounding box center [1050, 201] width 159 height 23
select select "-1"
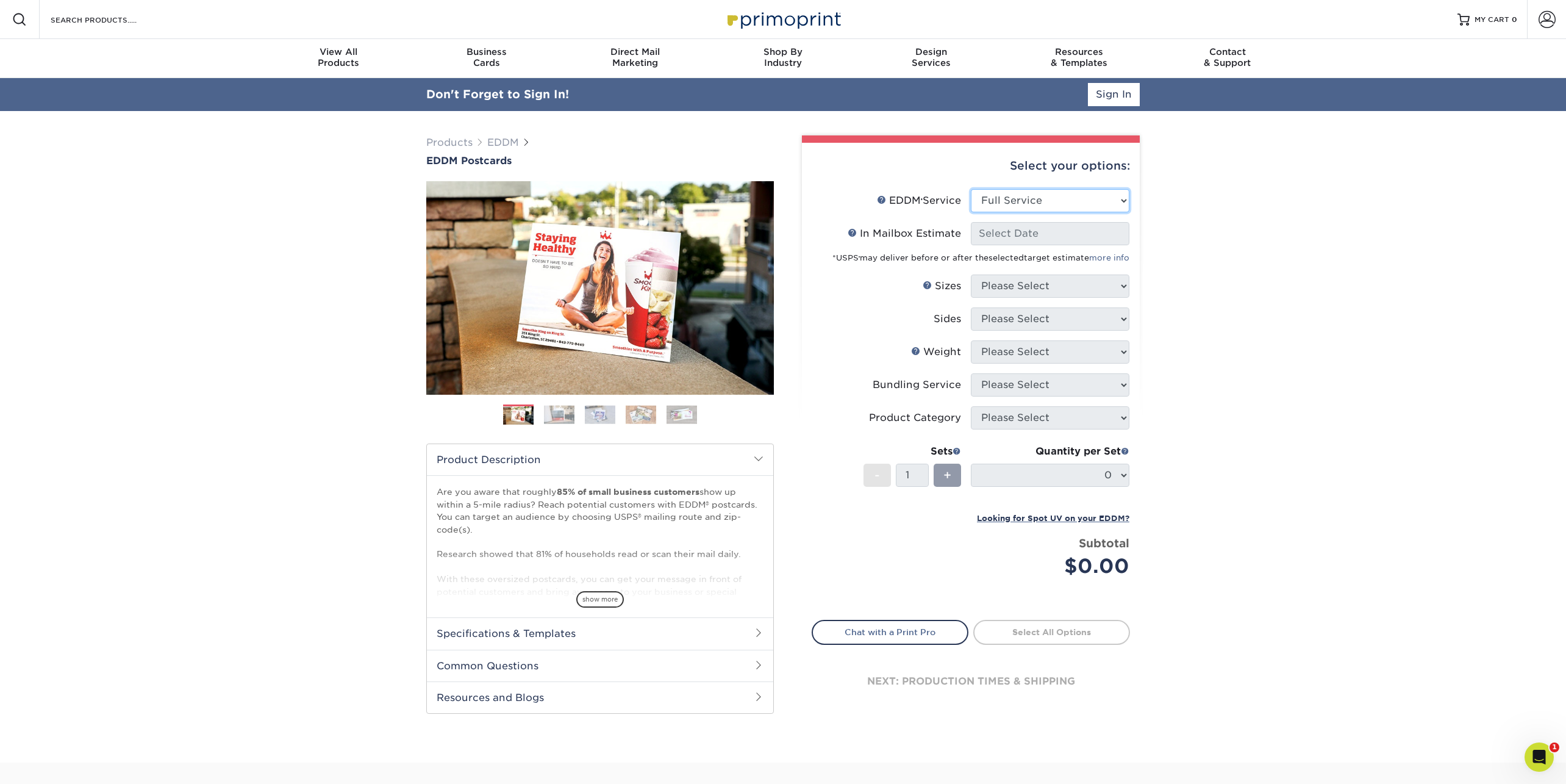
select select "-1"
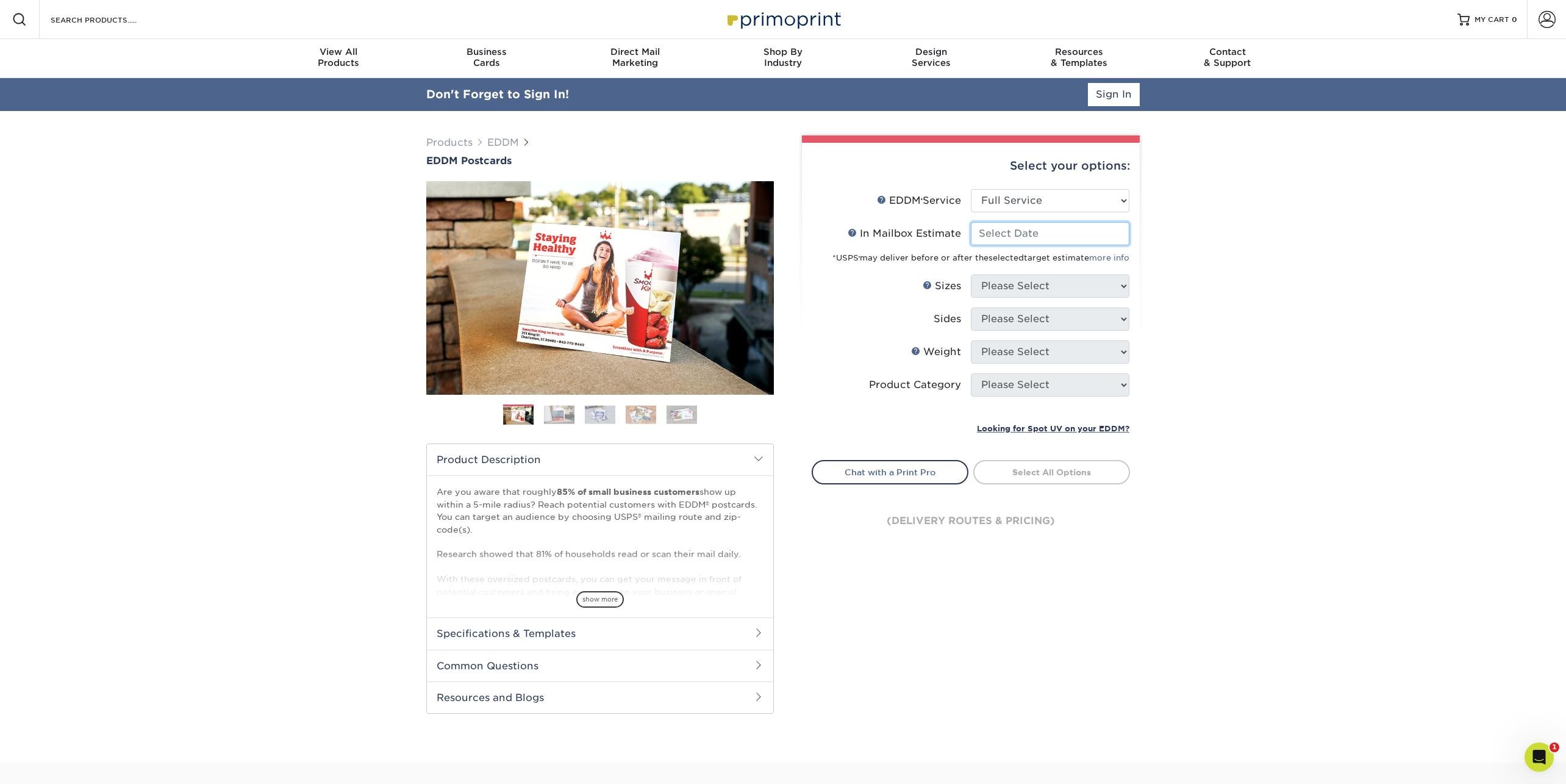
click at [999, 240] on input "In Mailbox Estimate Help In Mailbox Estimate" at bounding box center [1050, 234] width 159 height 23
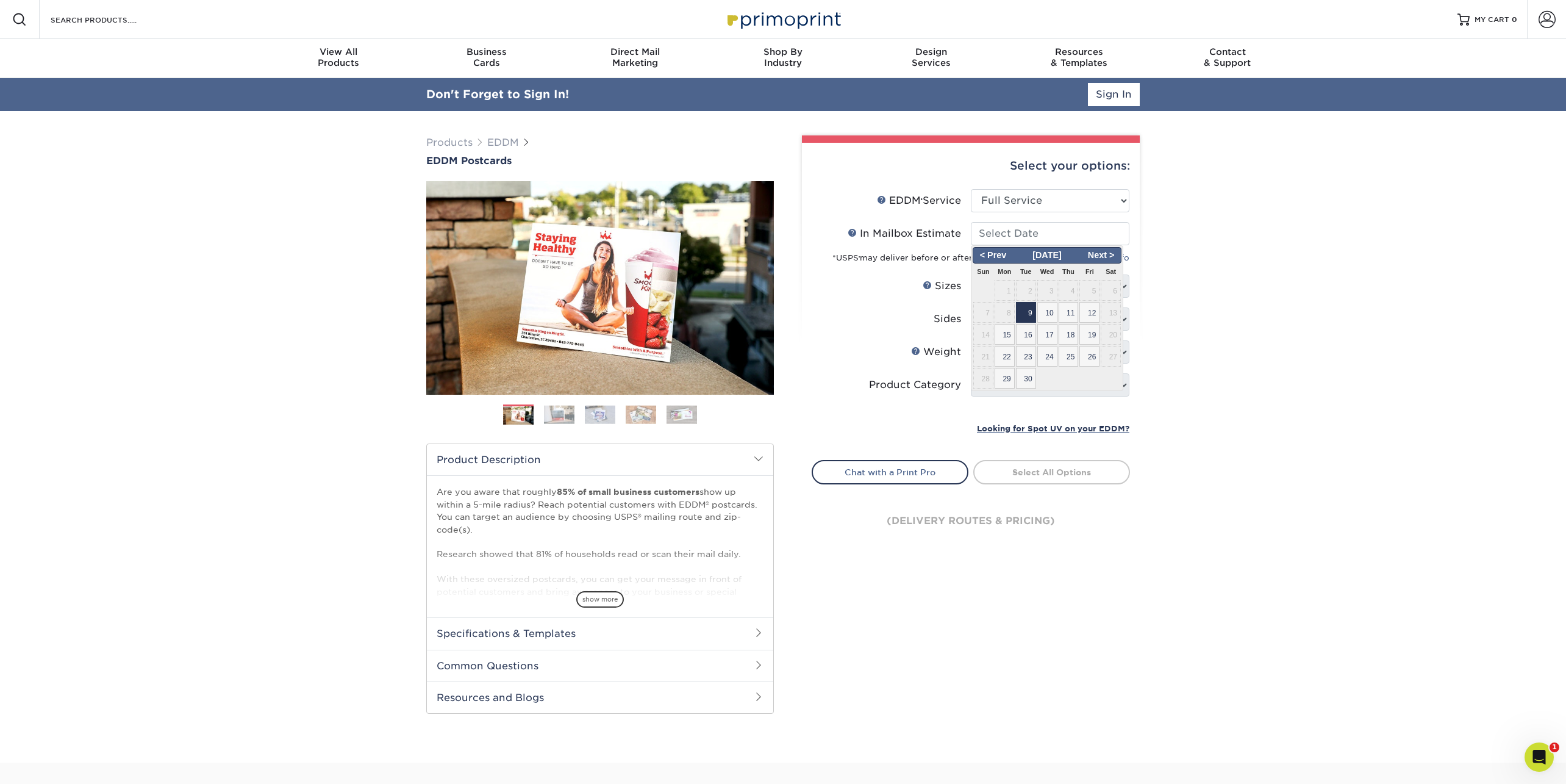
click at [1025, 314] on span "9" at bounding box center [1025, 312] width 20 height 21
type input "2025-09-09"
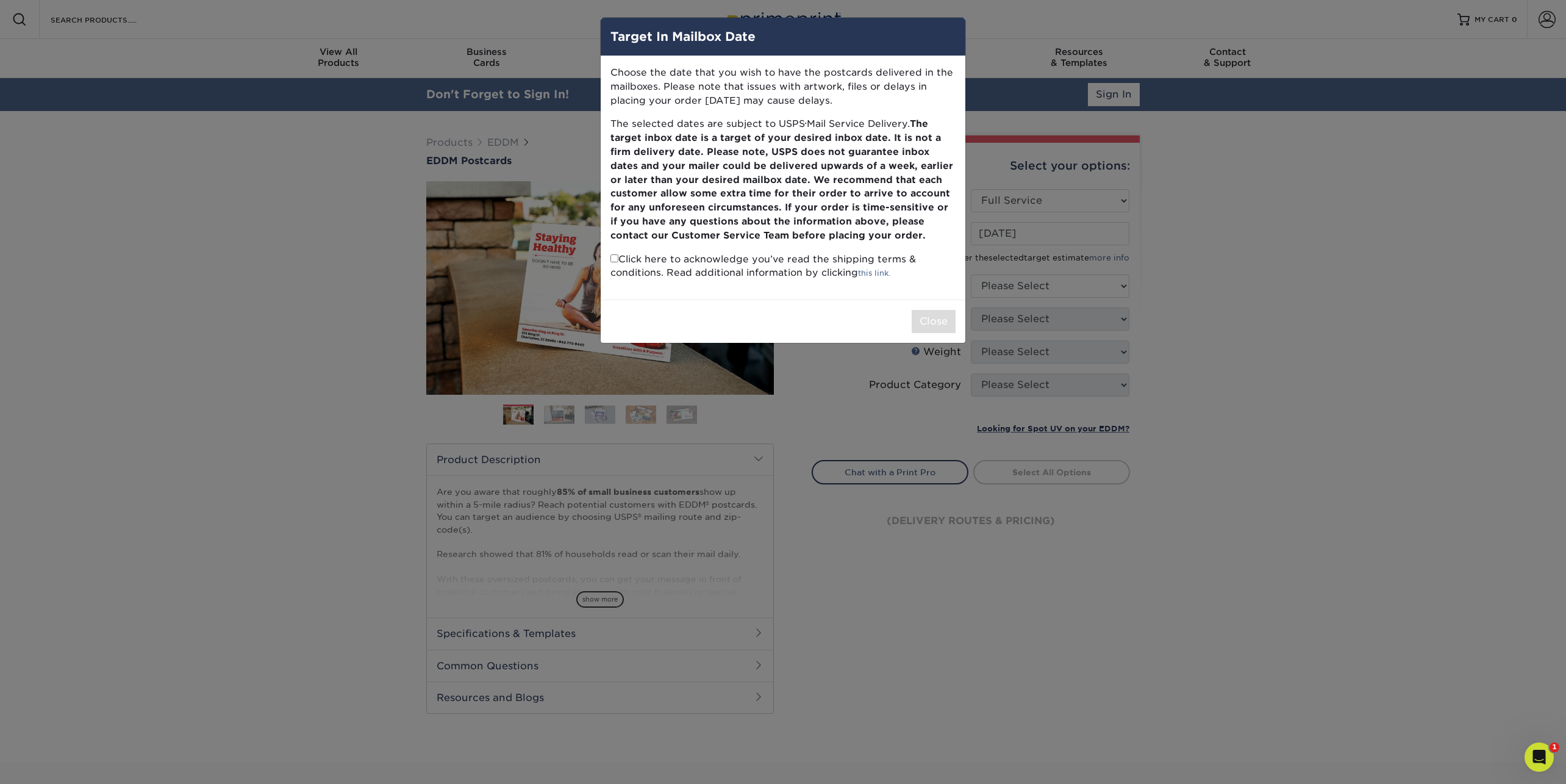
click at [617, 257] on input "checkbox" at bounding box center [615, 259] width 8 height 8
checkbox input "true"
click at [933, 320] on button "Close" at bounding box center [934, 322] width 44 height 23
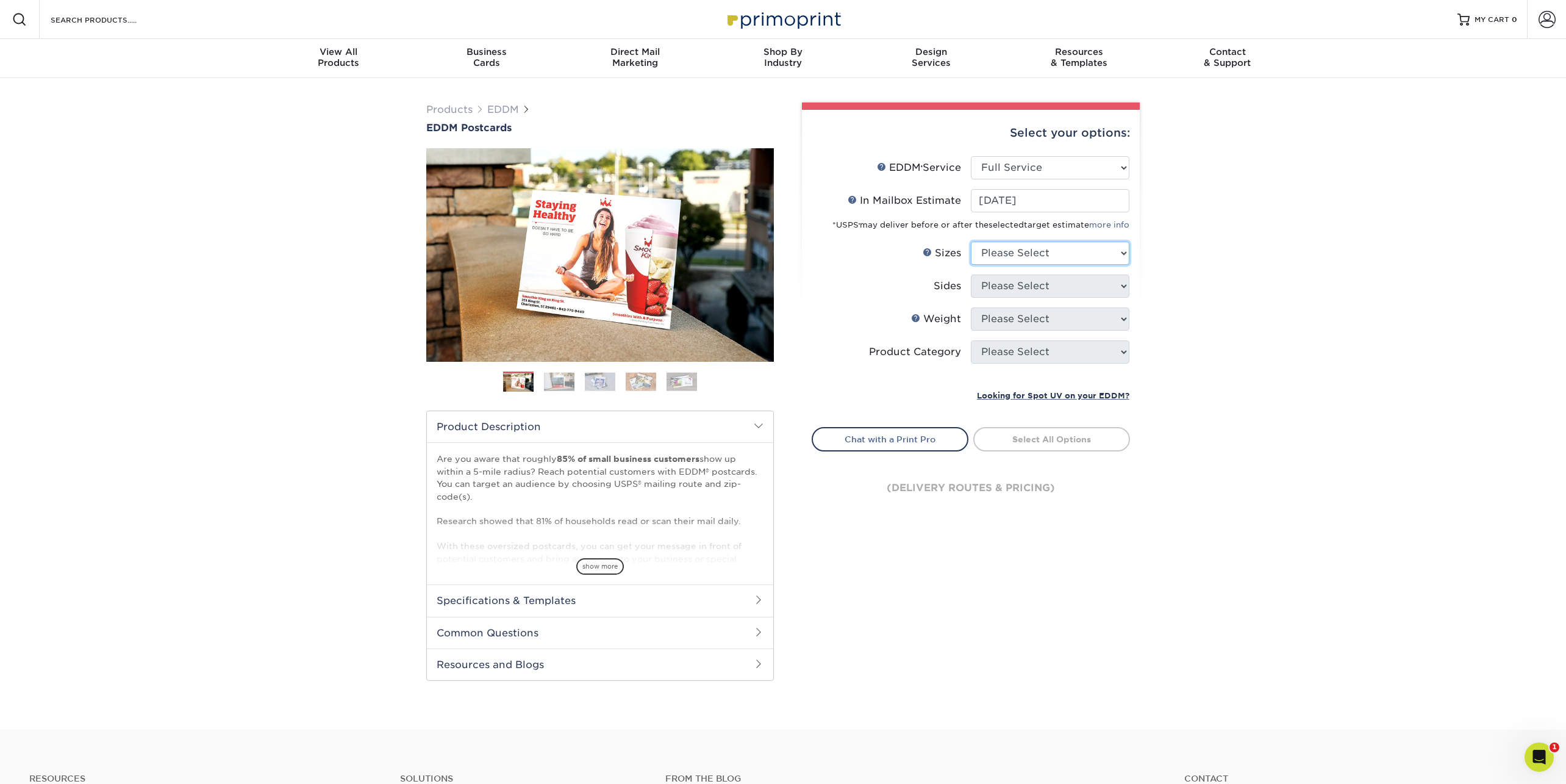
click at [1026, 254] on select "Please Select 4.5" x 12" 6" x 12" 6.5" x 8" 6.5" x 9" 6.5" x 12" 7" x 8.5" 8" x…" at bounding box center [1050, 253] width 159 height 23
select select "6.50x8.00"
click at [971, 241] on select "Please Select 4.5" x 12" 6" x 12" 6.5" x 8" 6.5" x 9" 6.5" x 12" 7" x 8.5" 8" x…" at bounding box center [1050, 253] width 159 height 23
click at [1014, 284] on select "Please Select Print Both Sides Print Front Only" at bounding box center [1050, 286] width 159 height 23
select select "13abbda7-1d64-4f25-8bb2-c179b224825d"
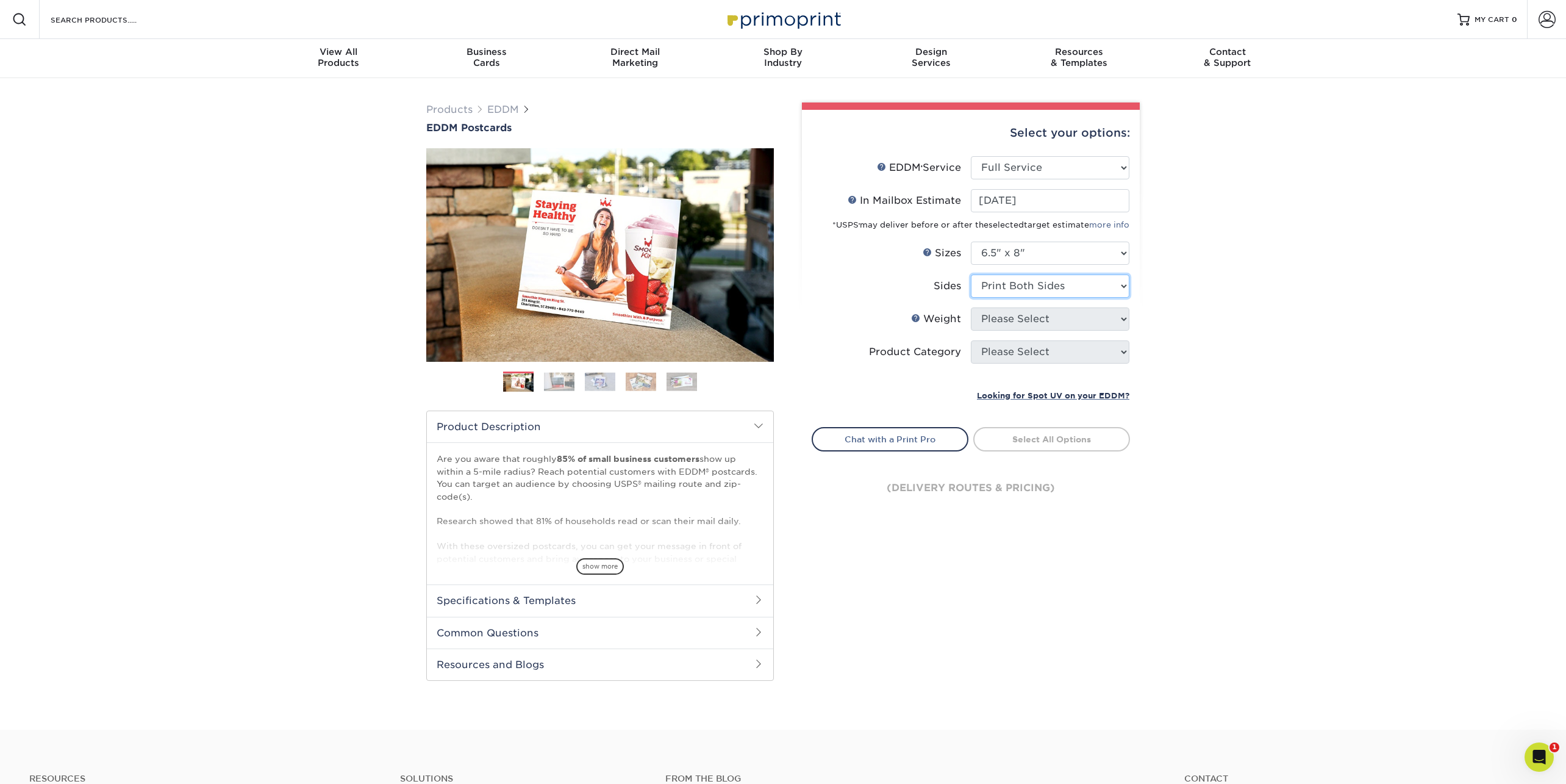
click at [971, 274] on select "Please Select Print Both Sides Print Front Only" at bounding box center [1050, 286] width 159 height 23
click at [1010, 320] on select "Please Select 16PT 14PT" at bounding box center [1050, 319] width 159 height 23
select select "16PT"
click at [971, 307] on select "Please Select 16PT 14PT" at bounding box center [1050, 319] width 159 height 23
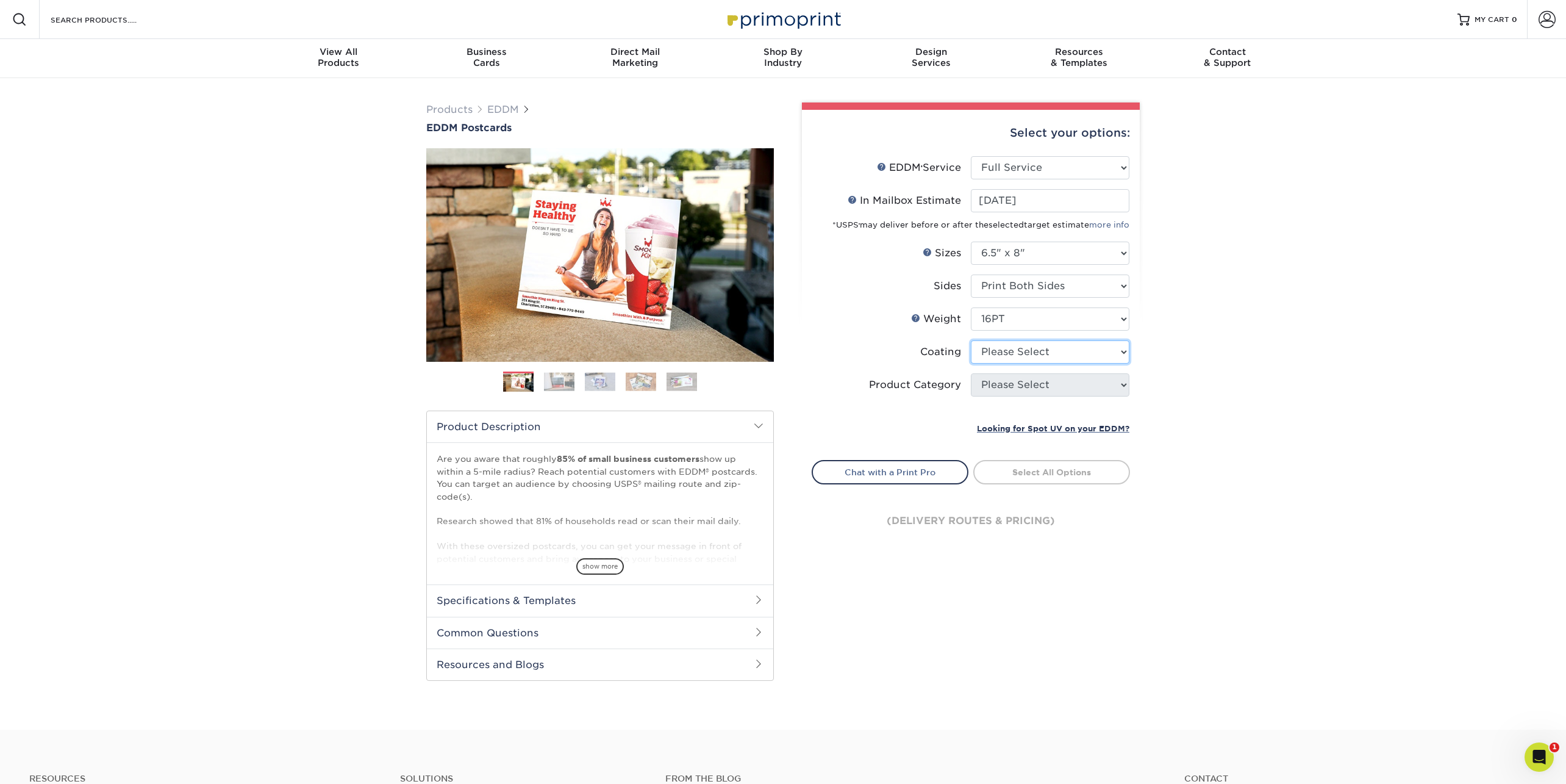
click at [1005, 357] on select at bounding box center [1050, 352] width 159 height 23
select select "121bb7b5-3b4d-429f-bd8d-bbf80e953313"
click at [971, 340] on select at bounding box center [1050, 352] width 159 height 23
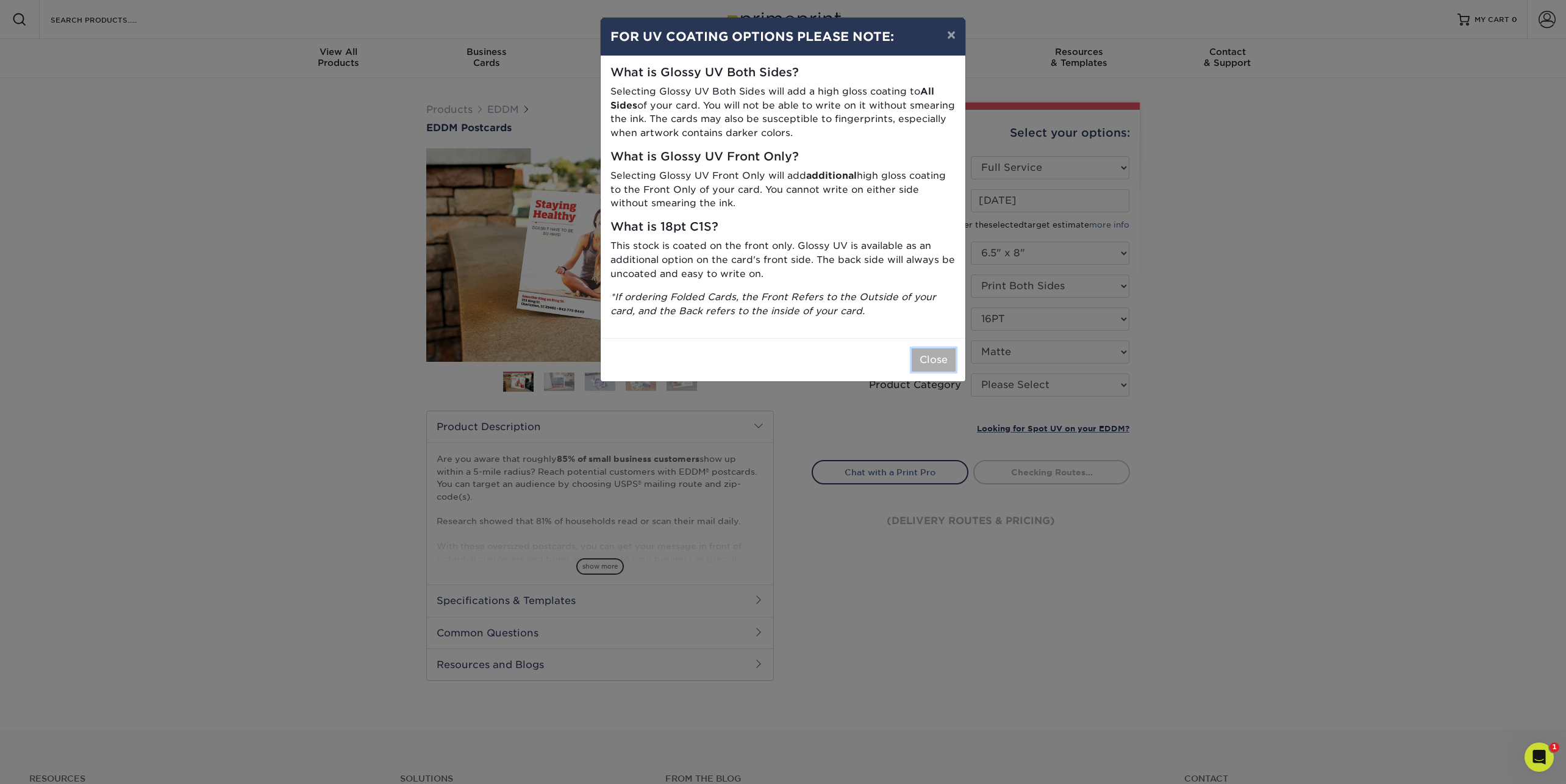
click at [941, 358] on button "Close" at bounding box center [934, 360] width 44 height 23
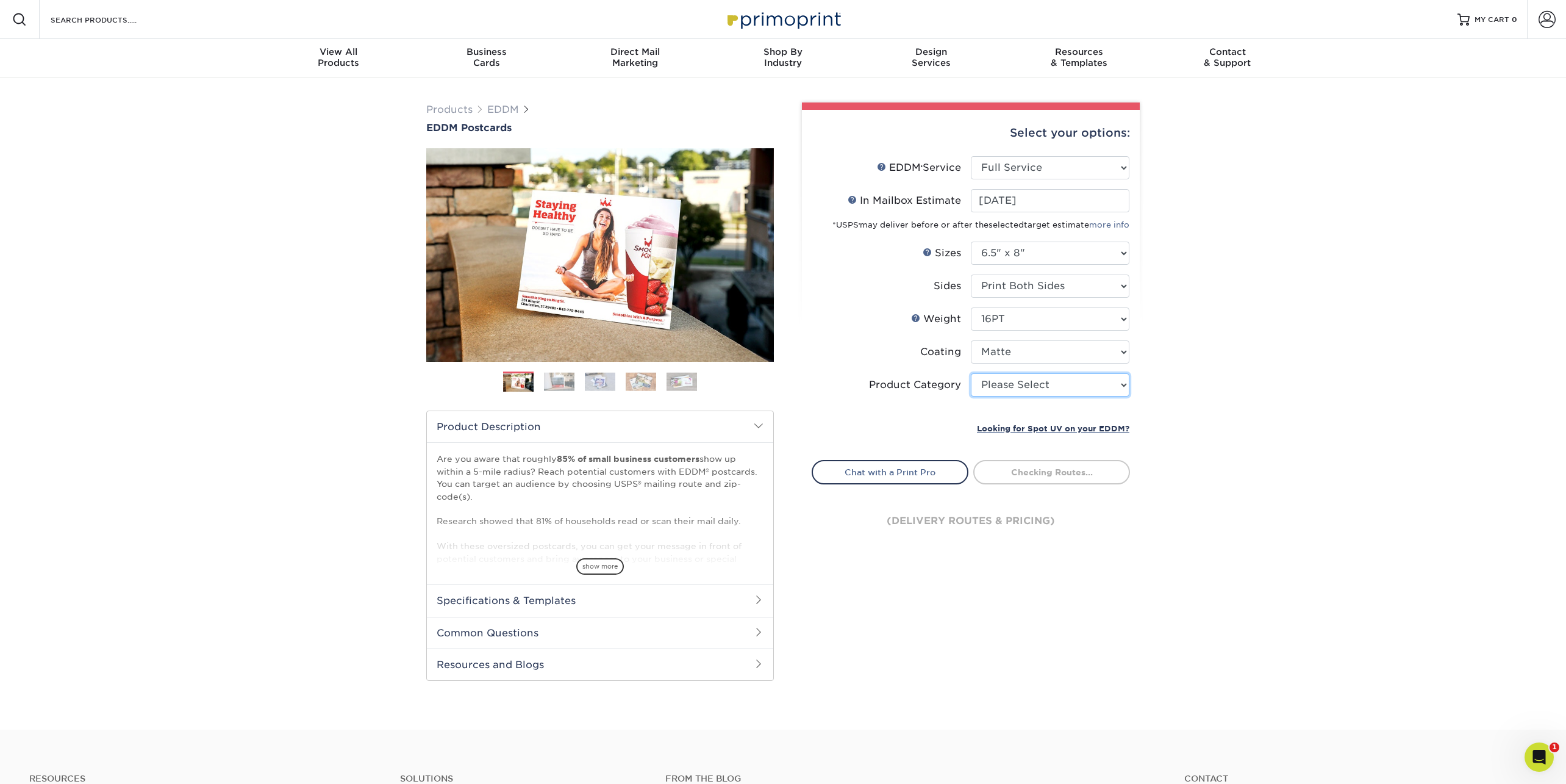
click at [995, 389] on select "Please Select Postcards" at bounding box center [1050, 385] width 159 height 23
select select "9b7272e0-d6c8-4c3c-8e97-d3a1bcdab858"
click at [971, 373] on select "Please Select Postcards" at bounding box center [1050, 385] width 159 height 23
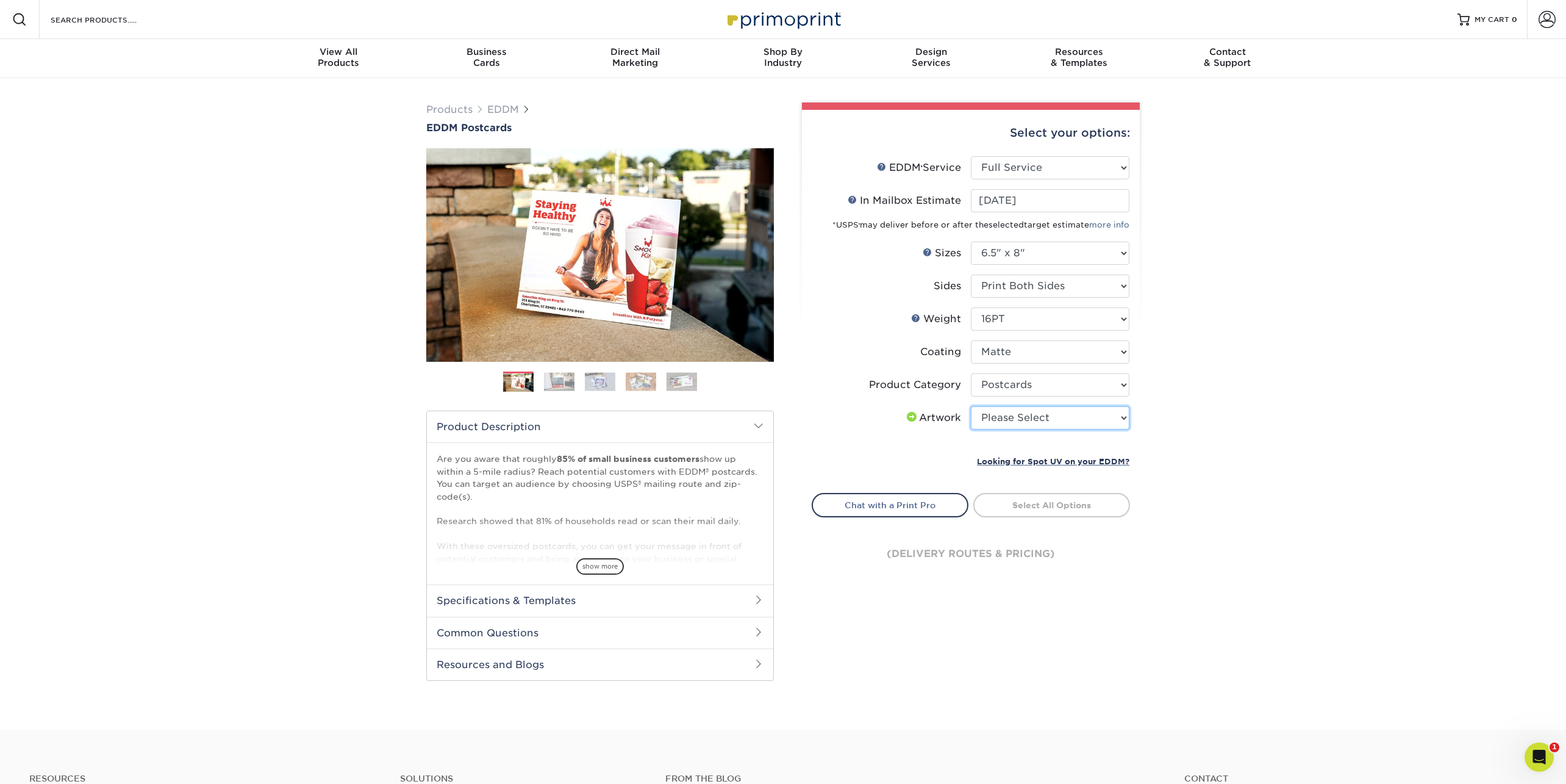
click at [994, 413] on select "Please Select I will upload files I need a design - $150" at bounding box center [1050, 418] width 159 height 23
select select "upload"
click at [971, 406] on select "Please Select I will upload files I need a design - $150" at bounding box center [1050, 418] width 159 height 23
click at [1043, 510] on link "Select Routes" at bounding box center [1052, 504] width 157 height 22
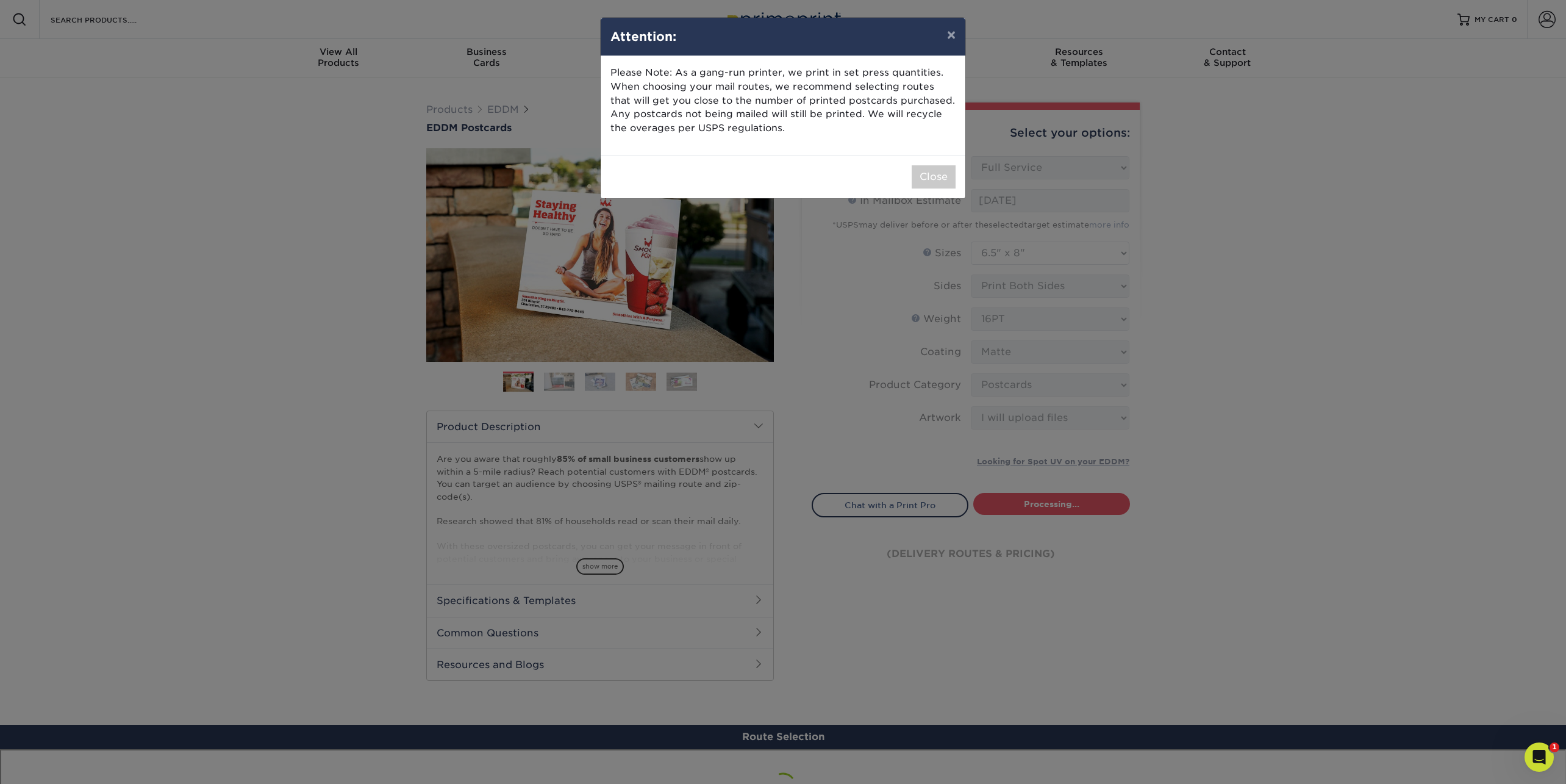
click at [941, 164] on div "Close" at bounding box center [783, 176] width 365 height 43
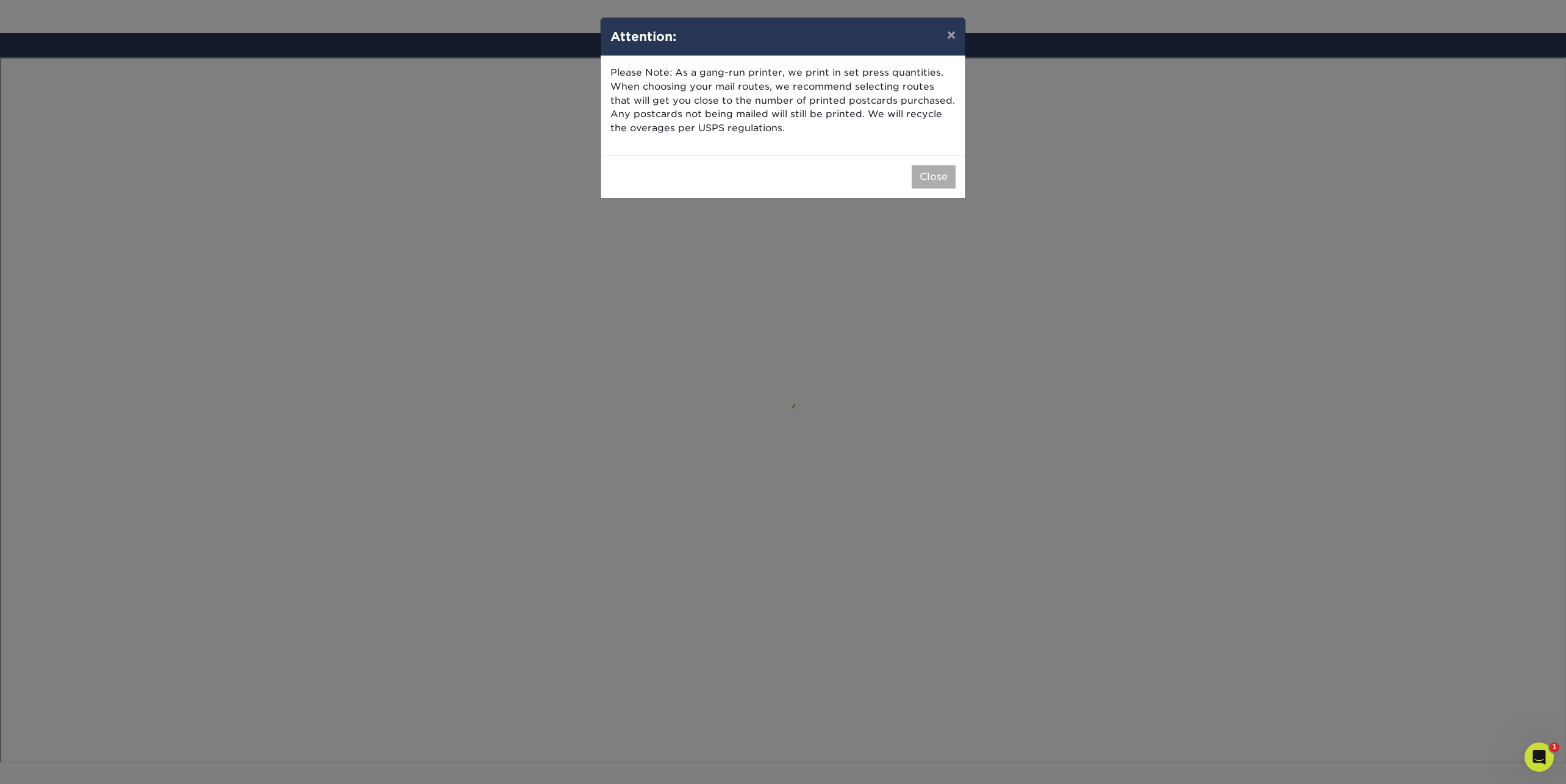
scroll to position [710, 0]
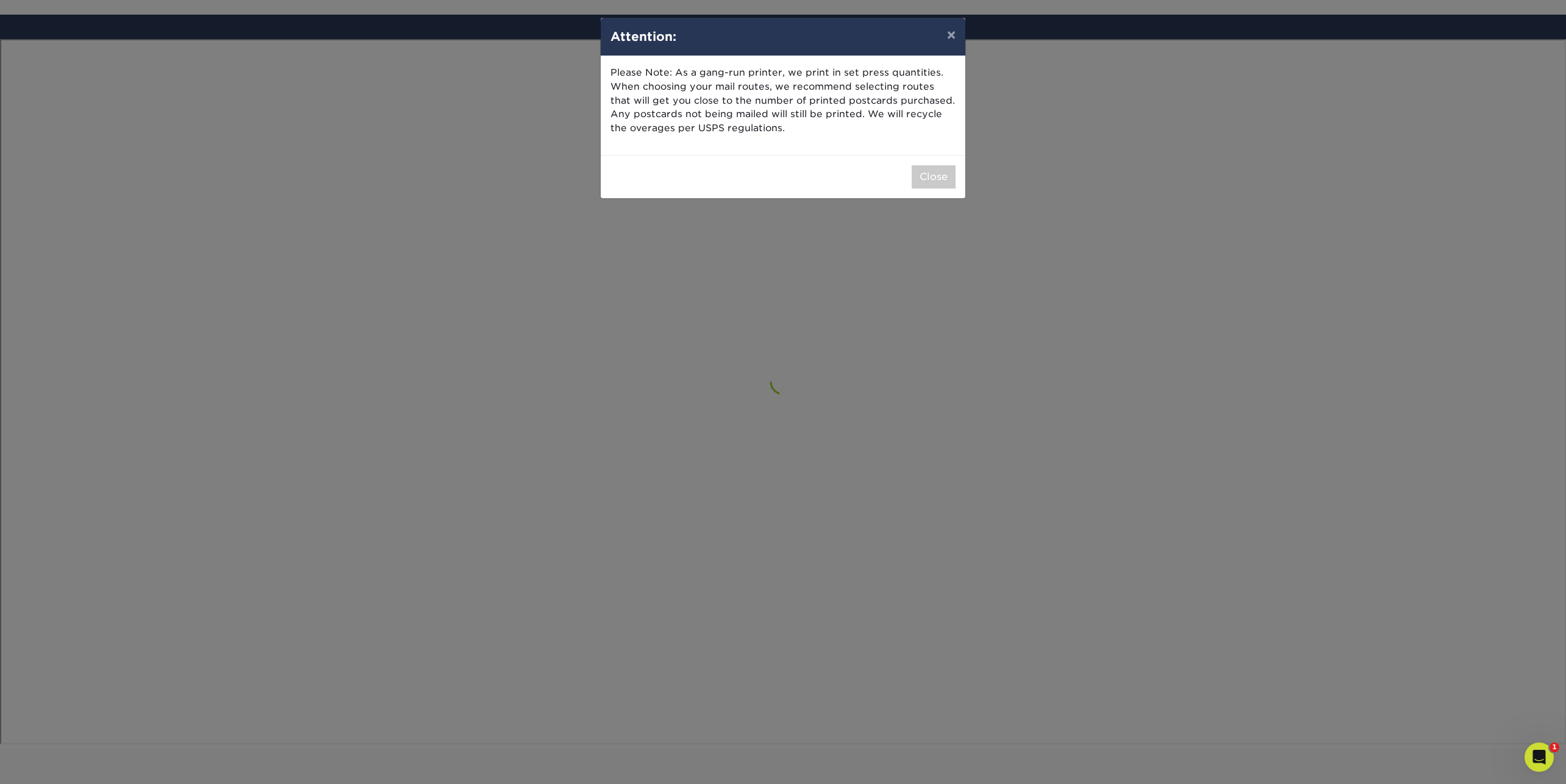
click at [736, 389] on div "× Attention: Please Note: As a gang-run printer, we print in set press quantiti…" at bounding box center [783, 392] width 1566 height 784
click at [935, 173] on button "Close" at bounding box center [934, 177] width 44 height 23
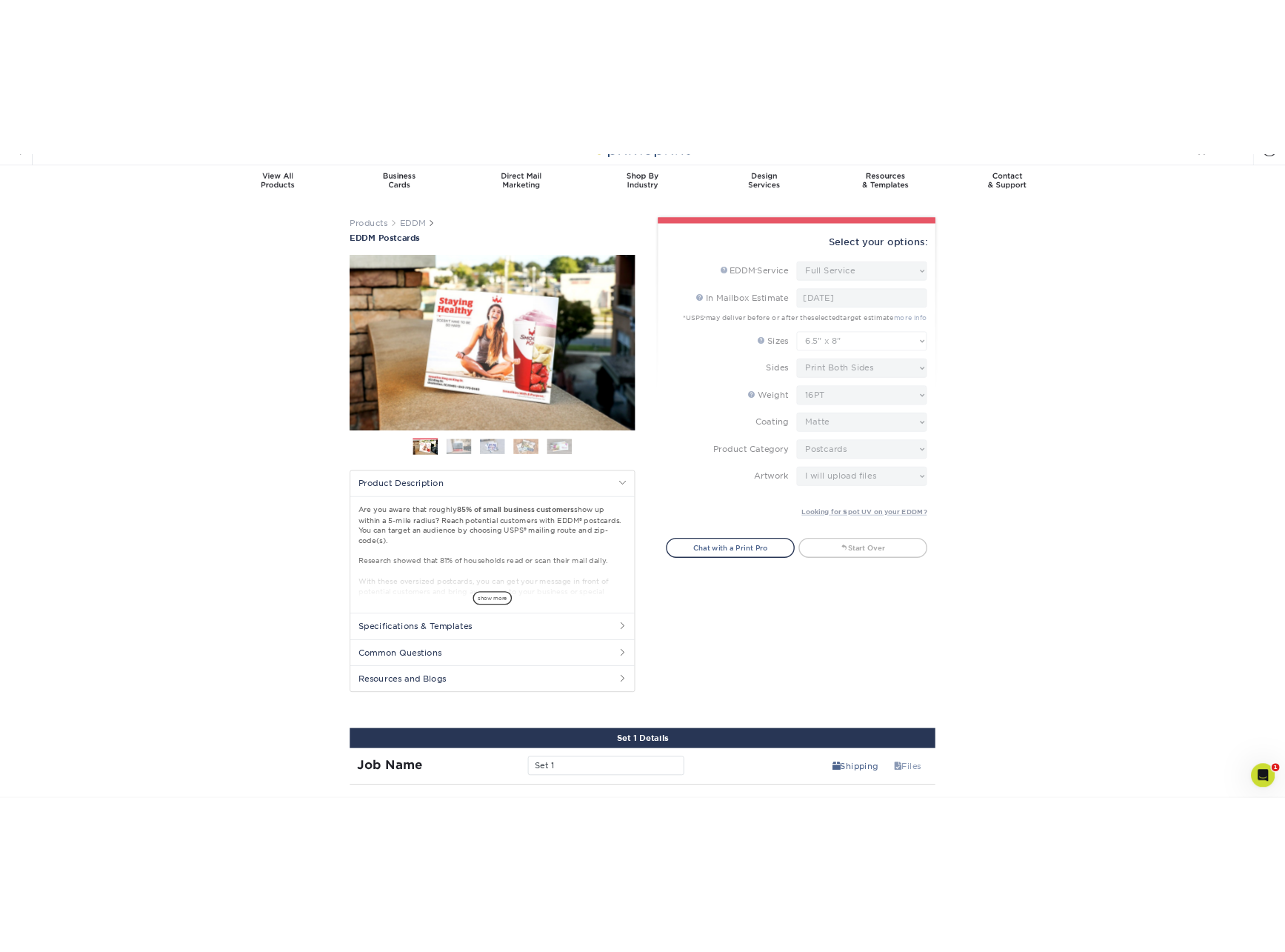
scroll to position [0, 0]
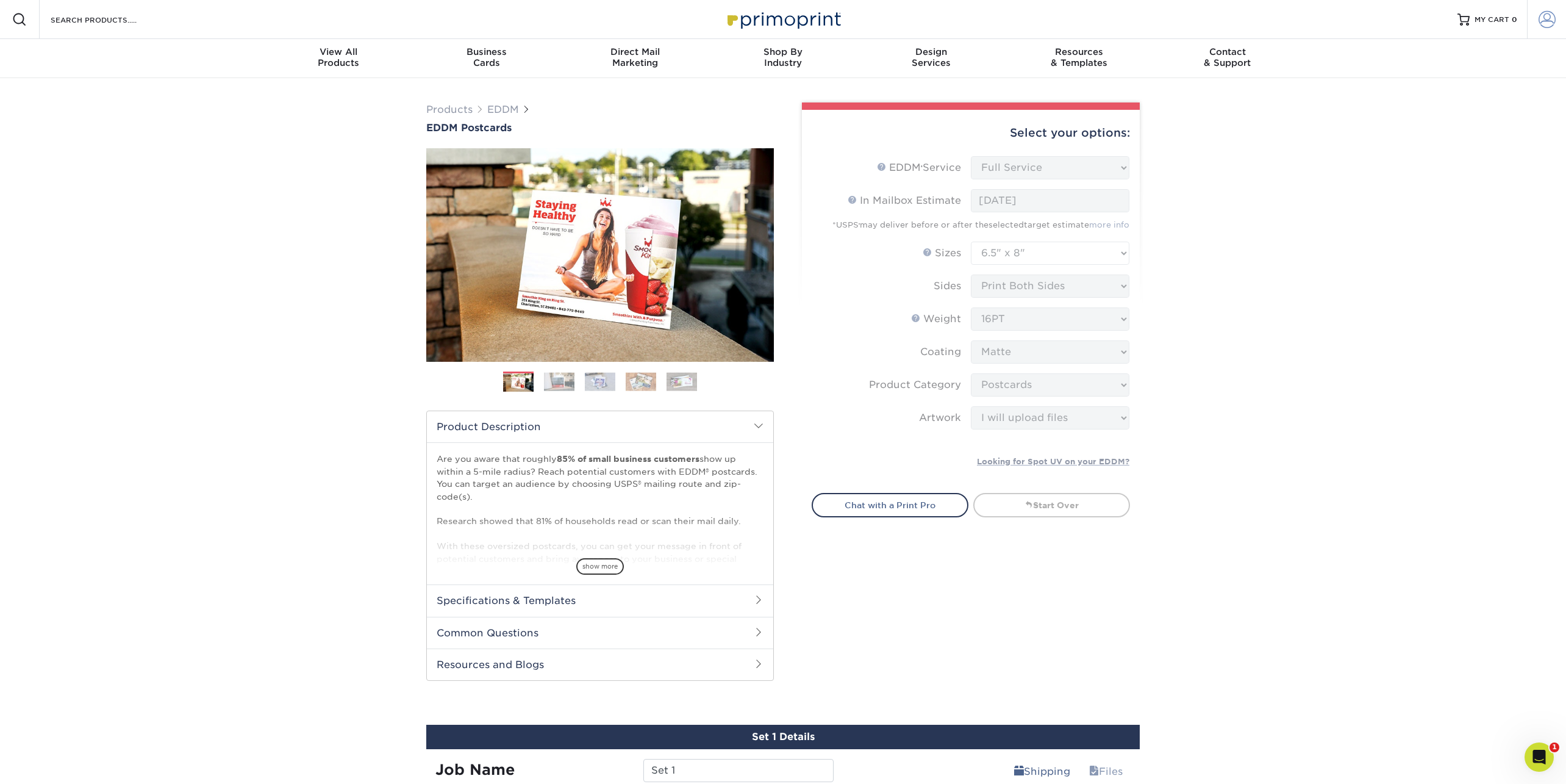
click at [1557, 3] on link "Account" at bounding box center [1547, 19] width 39 height 39
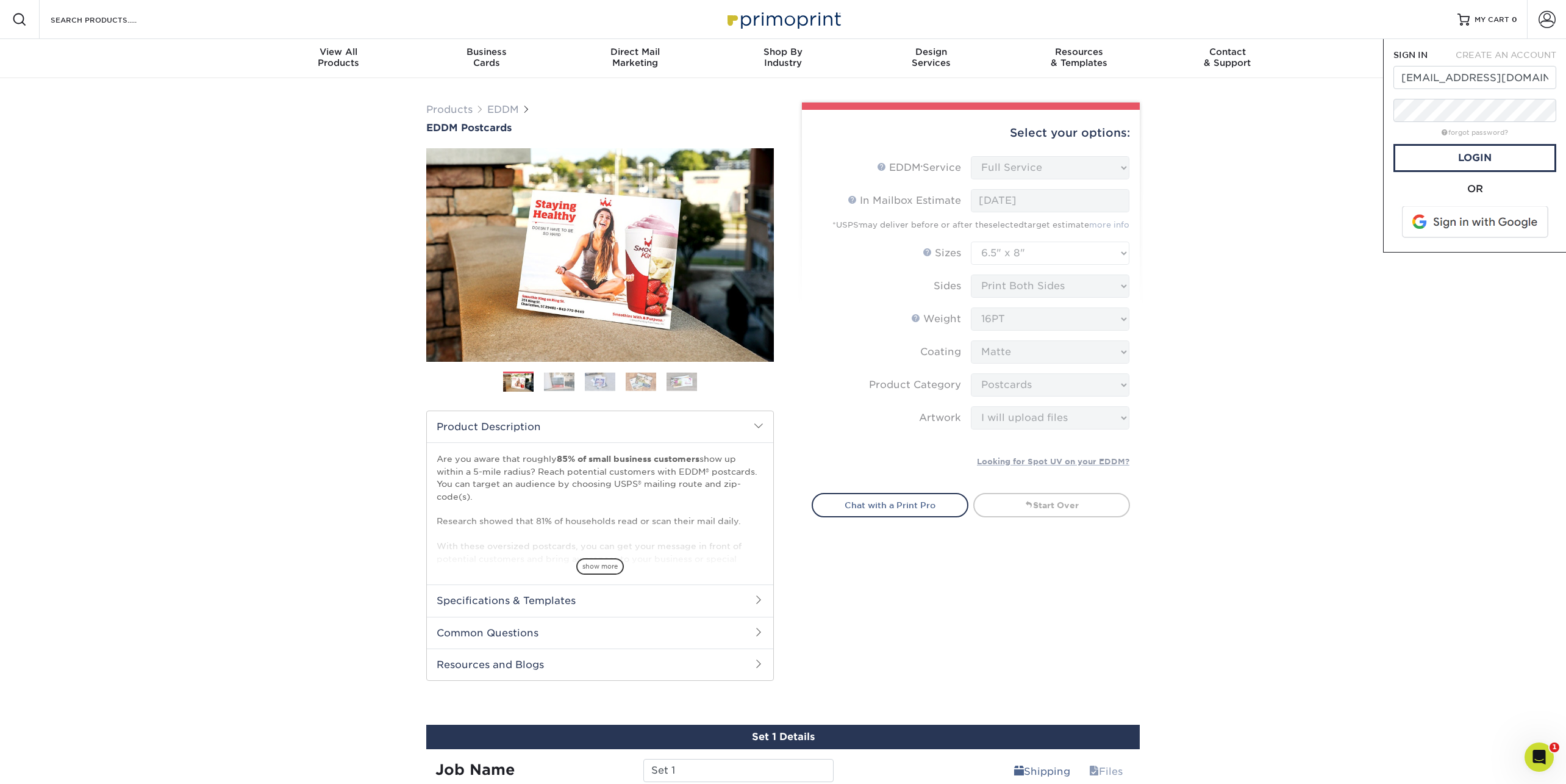
click at [1334, 155] on div "Products EDDM EDDM Postcards Previous Next" at bounding box center [783, 444] width 1566 height 730
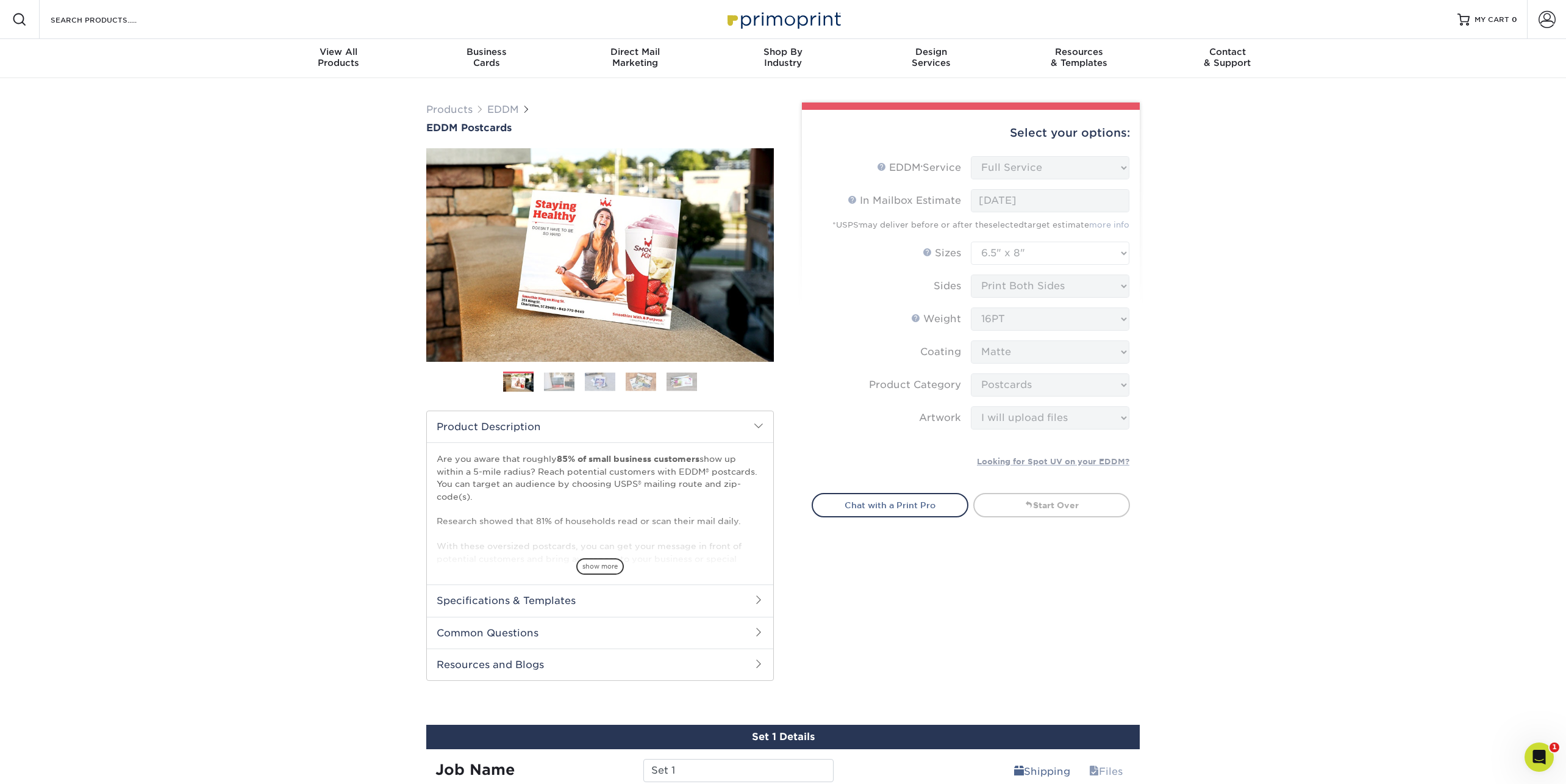
click at [1331, 144] on div "Products EDDM EDDM Postcards Previous Next" at bounding box center [783, 444] width 1566 height 730
click at [1562, 79] on div "Products EDDM EDDM Postcards Previous Next" at bounding box center [783, 444] width 1566 height 730
click at [1549, 73] on nav "Resources Menu Search Products Account SIGN IN CREATE AN ACCOUNT orders@primopr…" at bounding box center [783, 39] width 1566 height 78
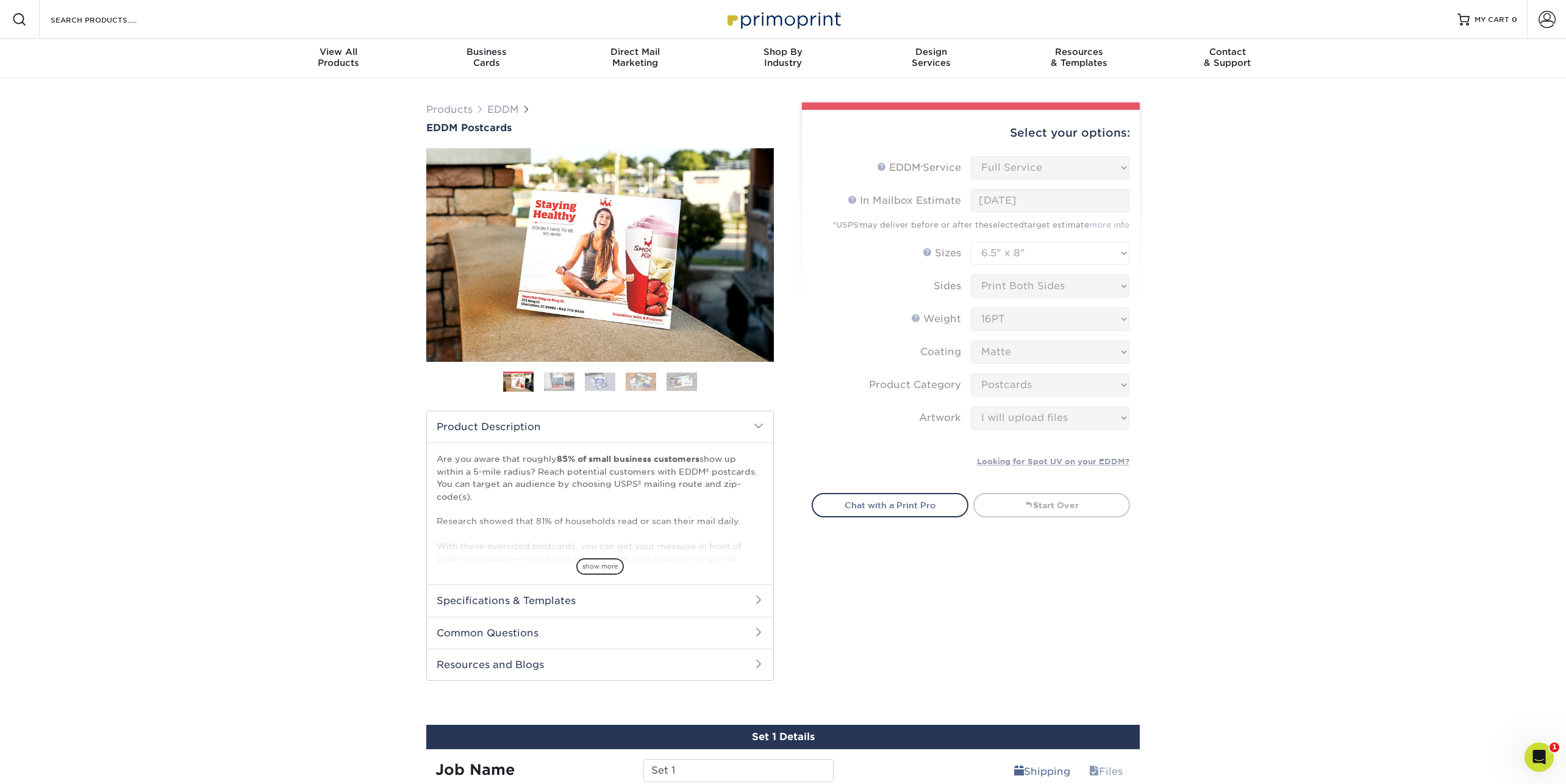
click at [1549, 73] on nav "Resources Menu Search Products Account SIGN IN CREATE AN ACCOUNT orders@primopr…" at bounding box center [783, 39] width 1566 height 78
click at [1399, 74] on nav "Resources Menu Search Products Account SIGN IN CREATE AN ACCOUNT orders@primopr…" at bounding box center [783, 39] width 1566 height 78
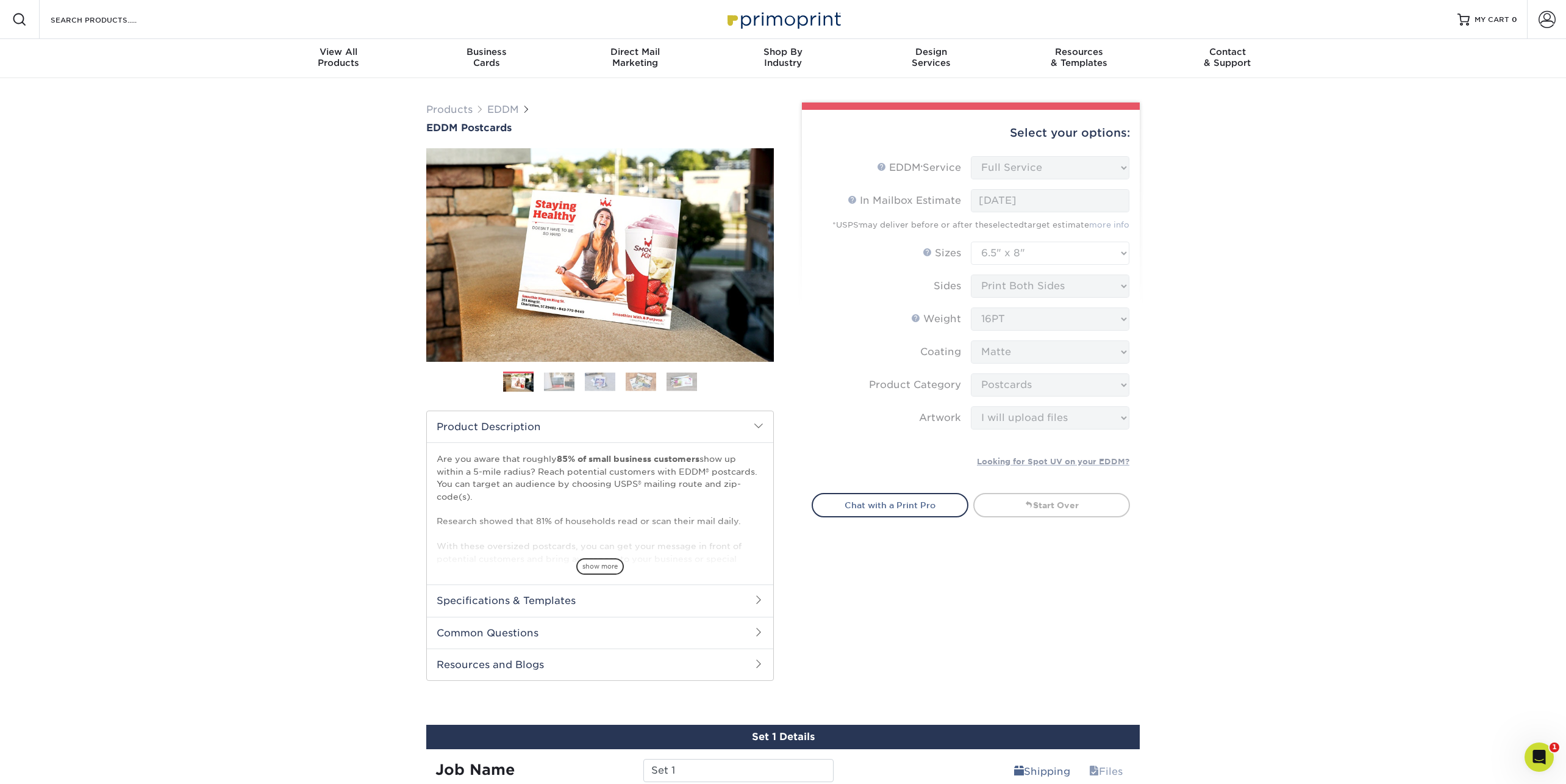
click at [1415, 19] on div "Resources Menu Search Products Account SIGN IN CREATE AN ACCOUNT orders@primopr…" at bounding box center [783, 19] width 1566 height 39
click at [1494, 290] on div "Products EDDM EDDM Postcards Previous Next" at bounding box center [783, 444] width 1566 height 730
click at [1361, 153] on div "Products EDDM EDDM Postcards Previous Next" at bounding box center [783, 444] width 1566 height 730
click at [1361, 171] on div "Products EDDM EDDM Postcards Previous Next" at bounding box center [783, 444] width 1566 height 730
